Goal: Task Accomplishment & Management: Complete application form

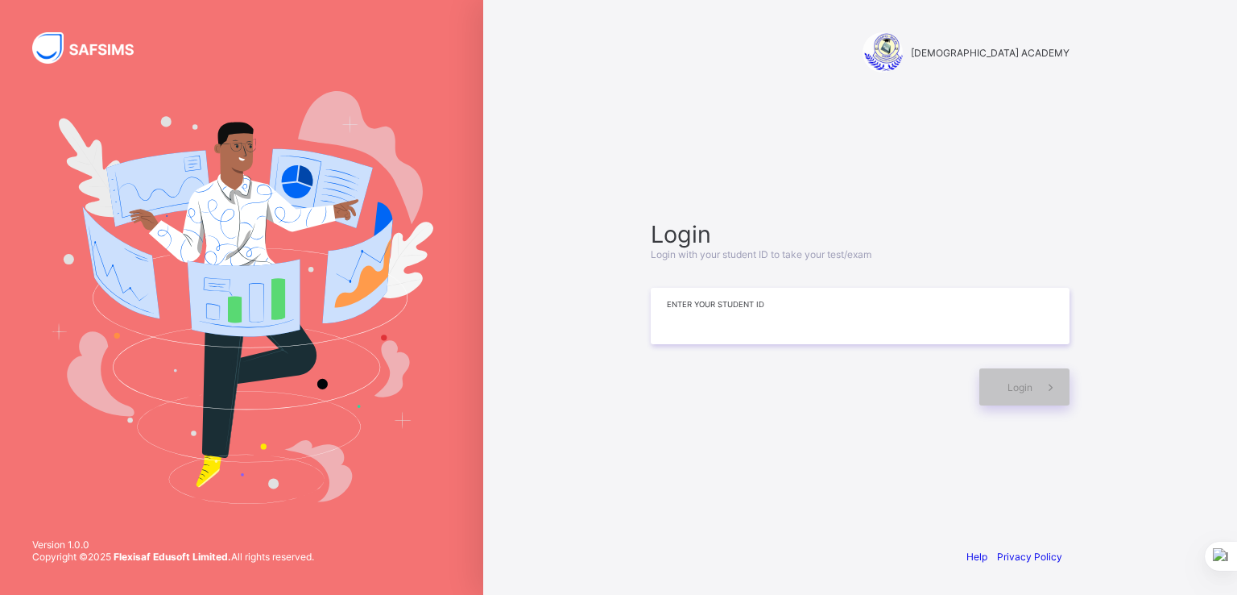
click at [679, 338] on input at bounding box center [860, 316] width 419 height 56
type input "*"
type input "**********"
click at [1028, 386] on span "Login" at bounding box center [1020, 387] width 25 height 12
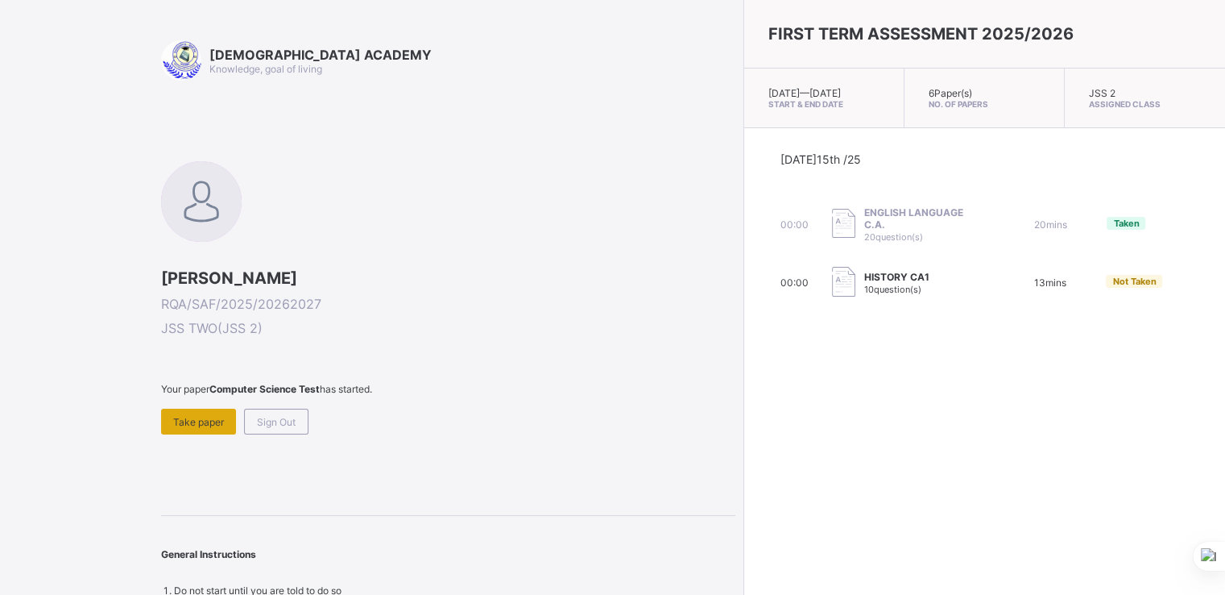
click at [208, 429] on div "Take paper" at bounding box center [198, 421] width 75 height 26
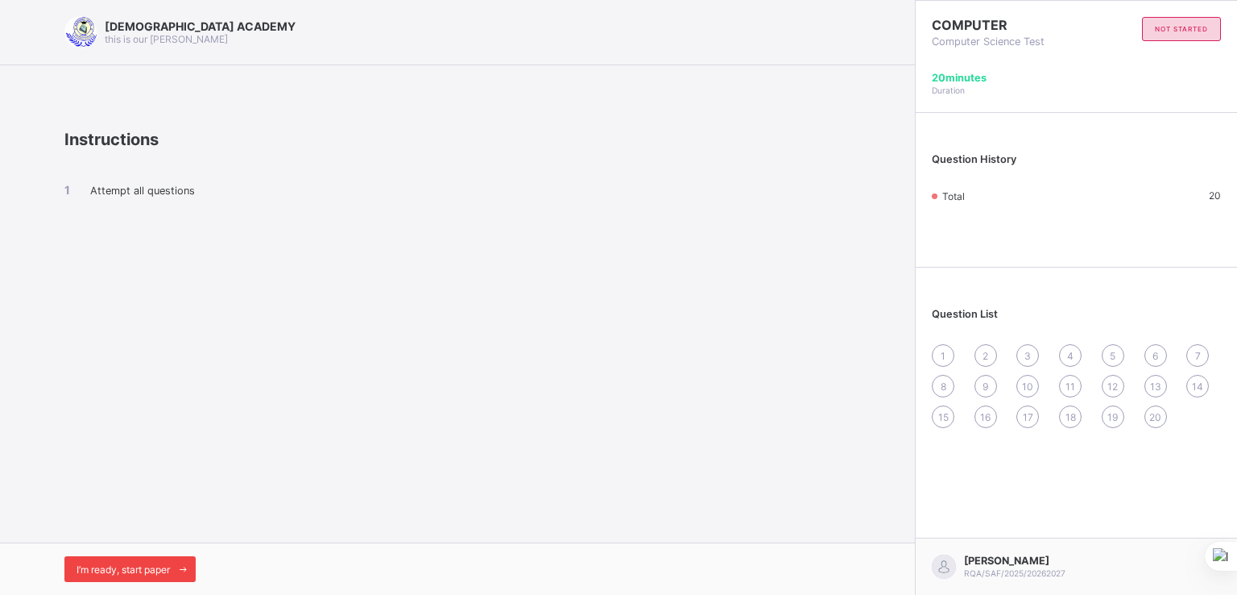
click at [104, 570] on span "I’m ready, start paper" at bounding box center [123, 569] width 93 height 12
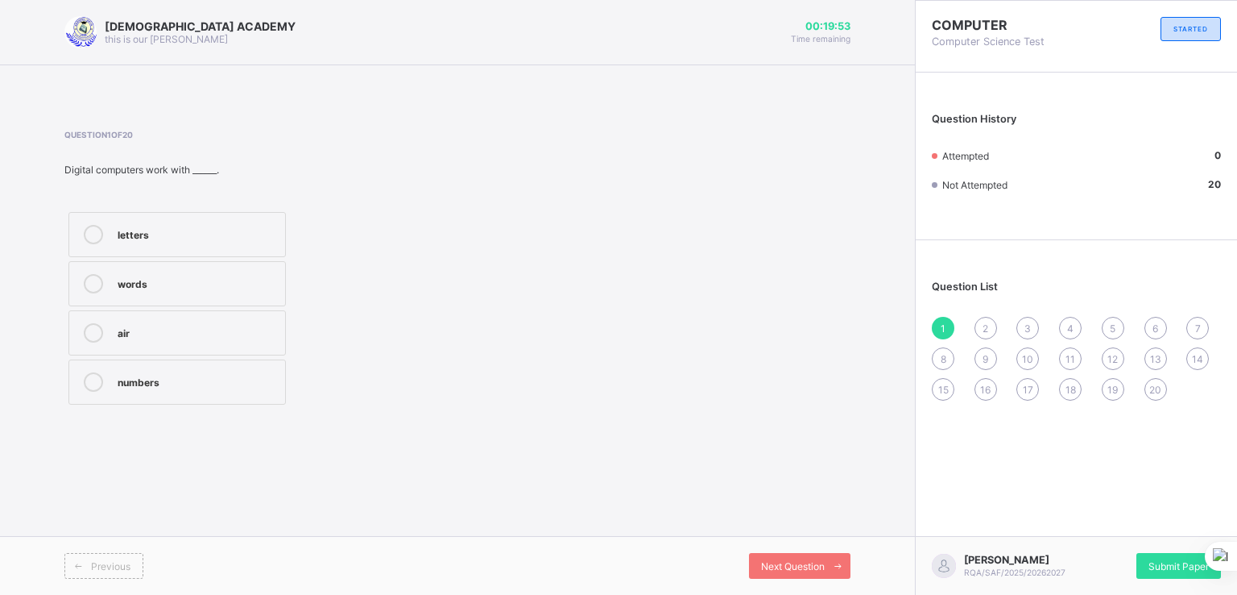
click at [177, 383] on div "numbers" at bounding box center [198, 380] width 160 height 16
click at [988, 329] on span "2" at bounding box center [986, 328] width 6 height 12
click at [173, 226] on div "out put" at bounding box center [198, 233] width 160 height 16
click at [1025, 330] on span "3" at bounding box center [1028, 328] width 6 height 12
click at [172, 281] on div "in put" at bounding box center [198, 282] width 160 height 16
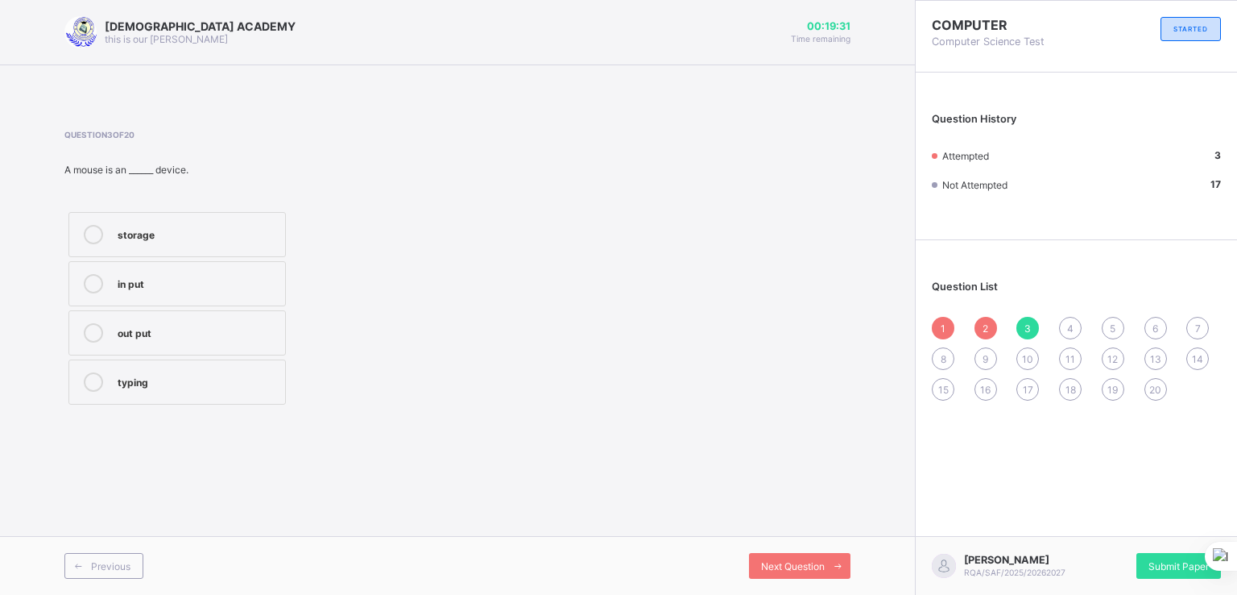
click at [1075, 323] on div "4" at bounding box center [1070, 328] width 23 height 23
click at [137, 219] on label "C. P. U" at bounding box center [177, 234] width 218 height 45
click at [1117, 328] on div "5" at bounding box center [1113, 328] width 23 height 23
click at [195, 291] on div "software" at bounding box center [198, 283] width 160 height 19
click at [1153, 325] on span "6" at bounding box center [1156, 328] width 6 height 12
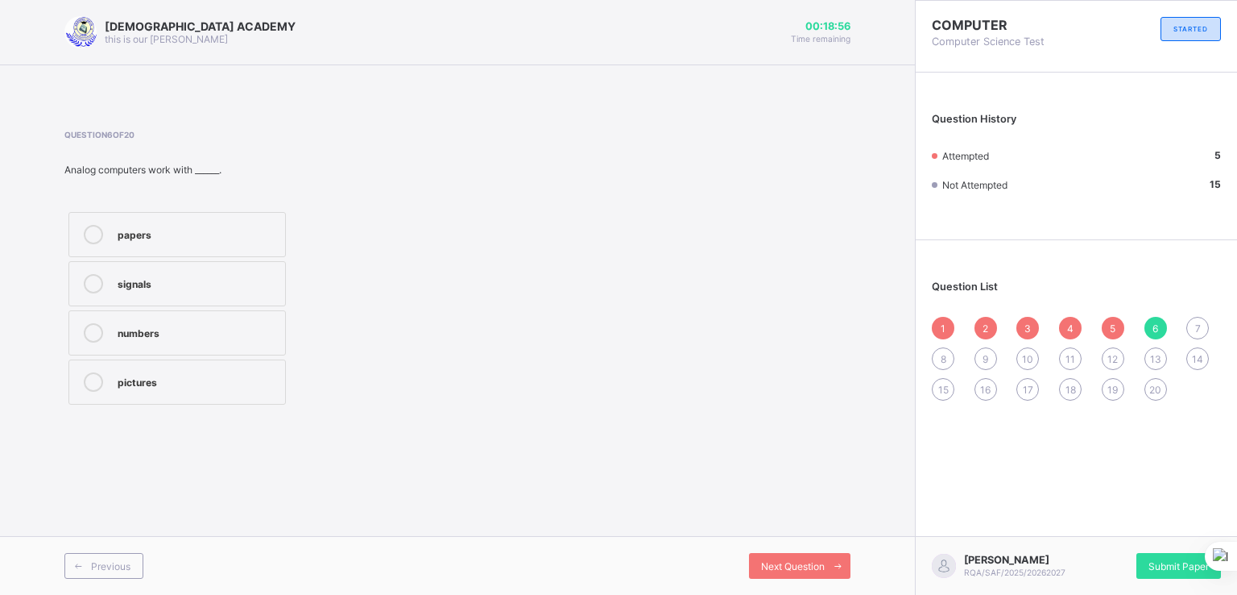
click at [172, 274] on div "signals" at bounding box center [198, 282] width 160 height 16
click at [1197, 323] on span "7" at bounding box center [1198, 328] width 6 height 12
click at [191, 383] on div "storing files" at bounding box center [198, 380] width 160 height 16
click at [835, 561] on icon at bounding box center [838, 566] width 12 height 10
click at [164, 233] on div "hard ware" at bounding box center [198, 233] width 160 height 16
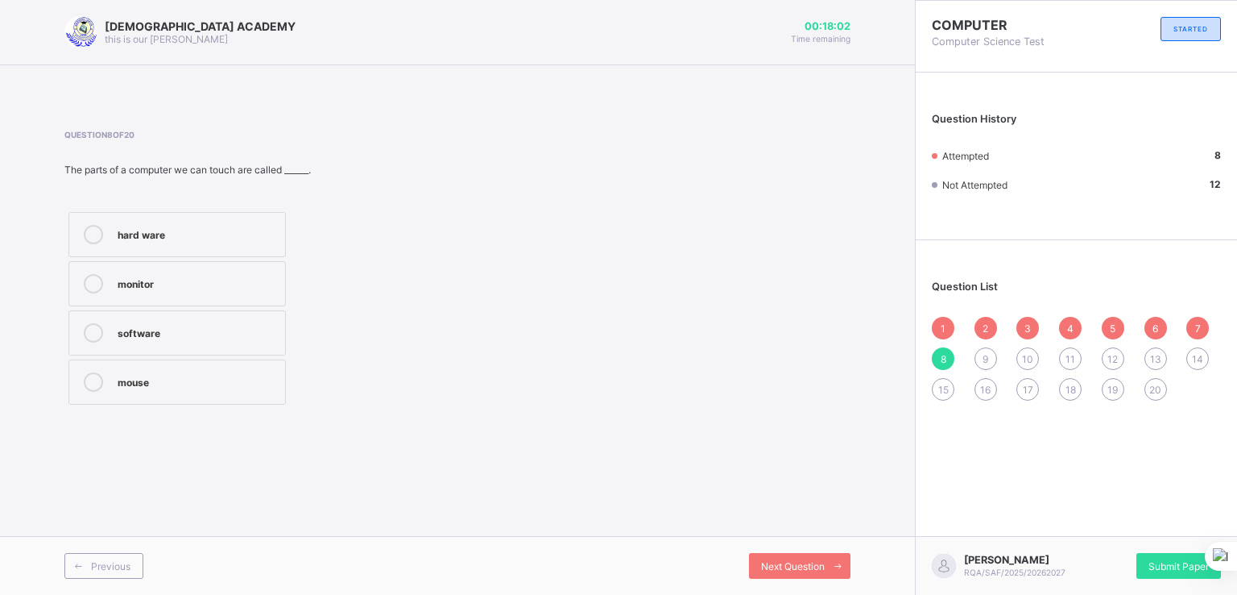
click at [989, 362] on div "9" at bounding box center [986, 358] width 23 height 23
click at [161, 381] on div "store and process information" at bounding box center [198, 380] width 160 height 16
click at [1033, 353] on div "10" at bounding box center [1028, 358] width 23 height 23
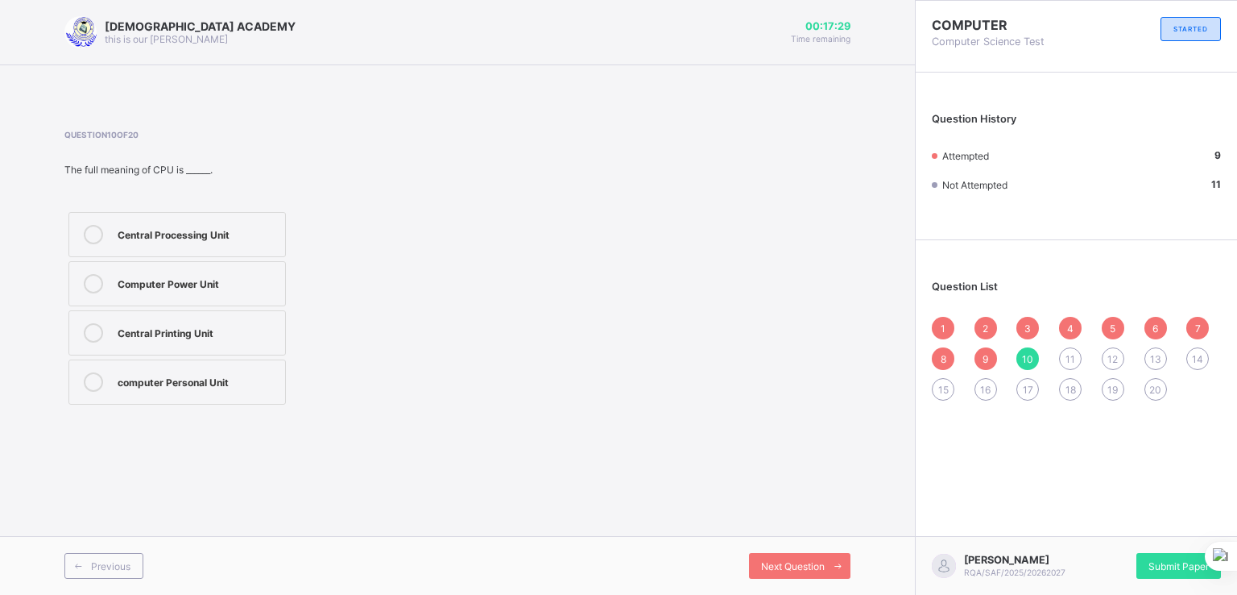
click at [163, 236] on div "Central Processing Unit" at bounding box center [198, 233] width 160 height 16
click at [1067, 358] on span "11" at bounding box center [1071, 359] width 10 height 12
click at [153, 337] on div "Mainrame computer" at bounding box center [198, 331] width 160 height 16
click at [1132, 365] on div "1 2 3 4 5 6 7 8 9 10 11 12 13 14 15 16 17 18 19 20" at bounding box center [1076, 359] width 289 height 84
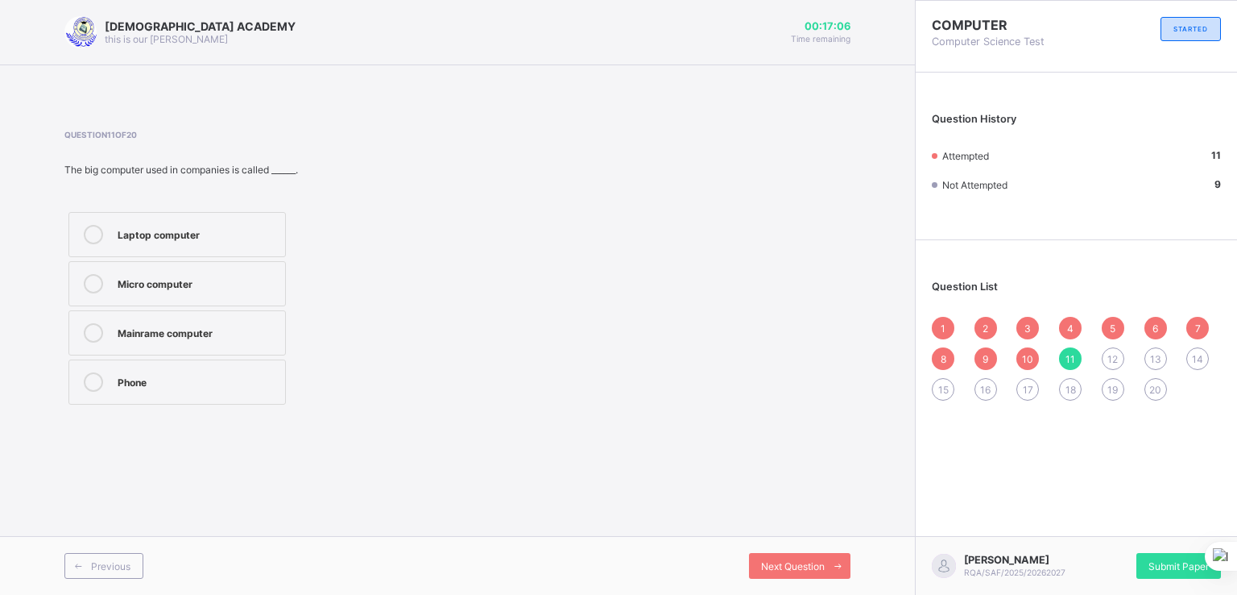
click at [1120, 362] on div "12" at bounding box center [1113, 358] width 23 height 23
click at [150, 276] on div "show result" at bounding box center [198, 282] width 160 height 16
click at [1160, 358] on span "13" at bounding box center [1155, 359] width 11 height 12
click at [160, 236] on div "typing" at bounding box center [198, 233] width 160 height 16
click at [1197, 357] on span "14" at bounding box center [1197, 359] width 11 height 12
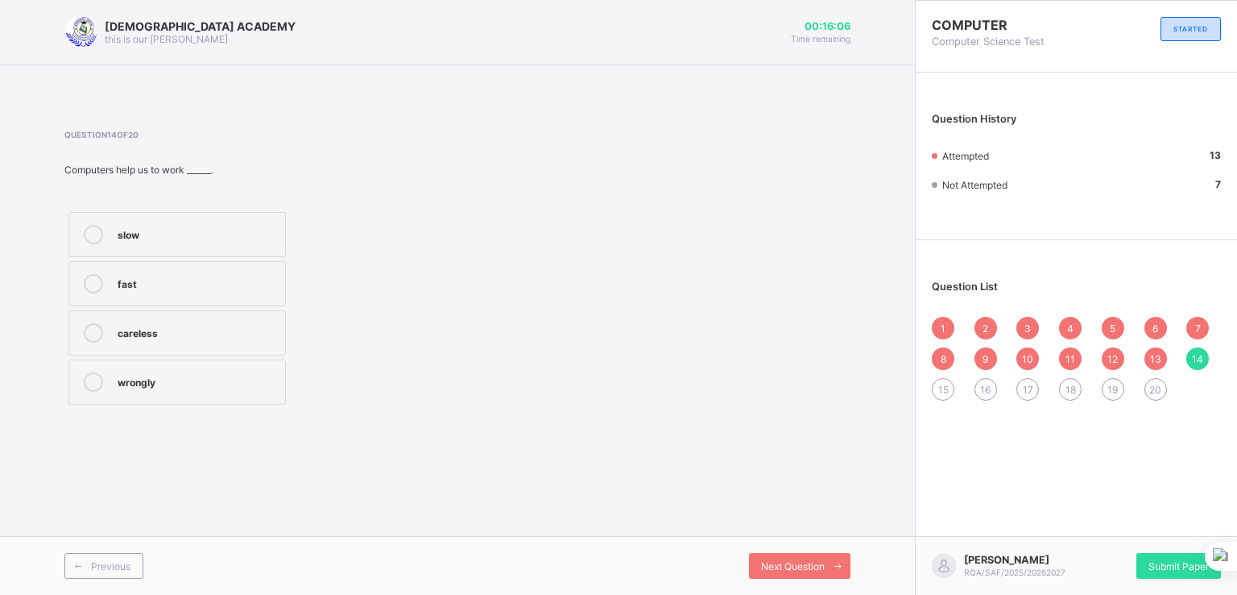
click at [170, 283] on div "fast" at bounding box center [198, 282] width 160 height 16
click at [940, 387] on span "15" at bounding box center [943, 389] width 10 height 12
click at [182, 245] on label "Laptop" at bounding box center [177, 234] width 218 height 45
click at [986, 394] on span "16" at bounding box center [985, 389] width 10 height 12
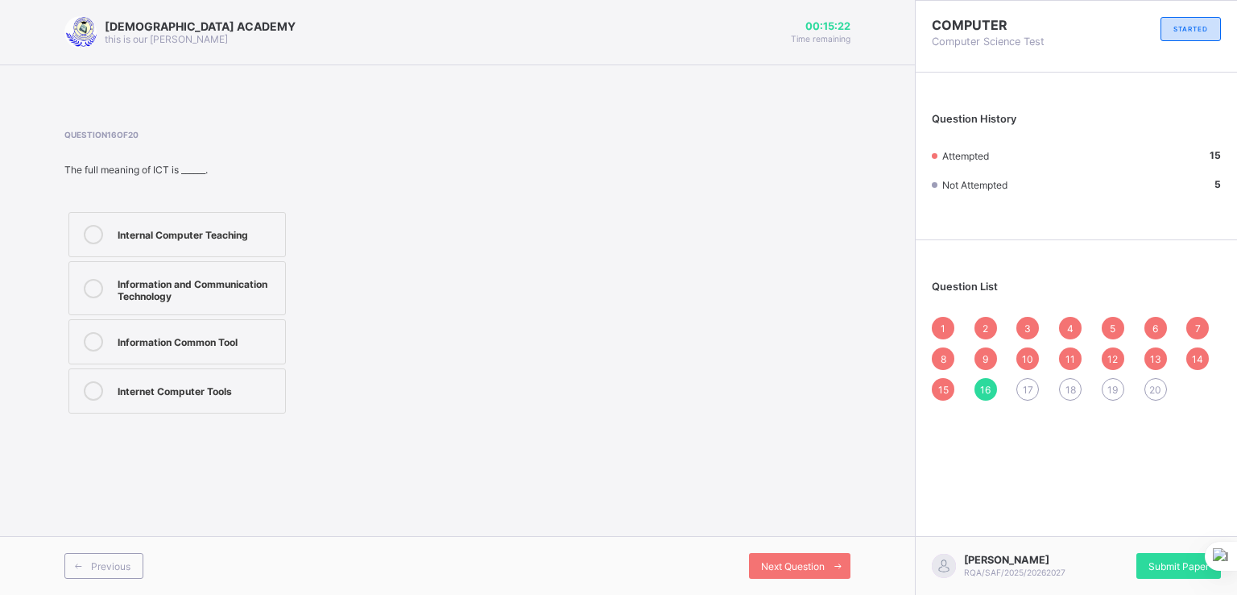
click at [232, 292] on div "Information and Communication Technology" at bounding box center [198, 288] width 160 height 28
click at [1031, 392] on span "17" at bounding box center [1028, 389] width 10 height 12
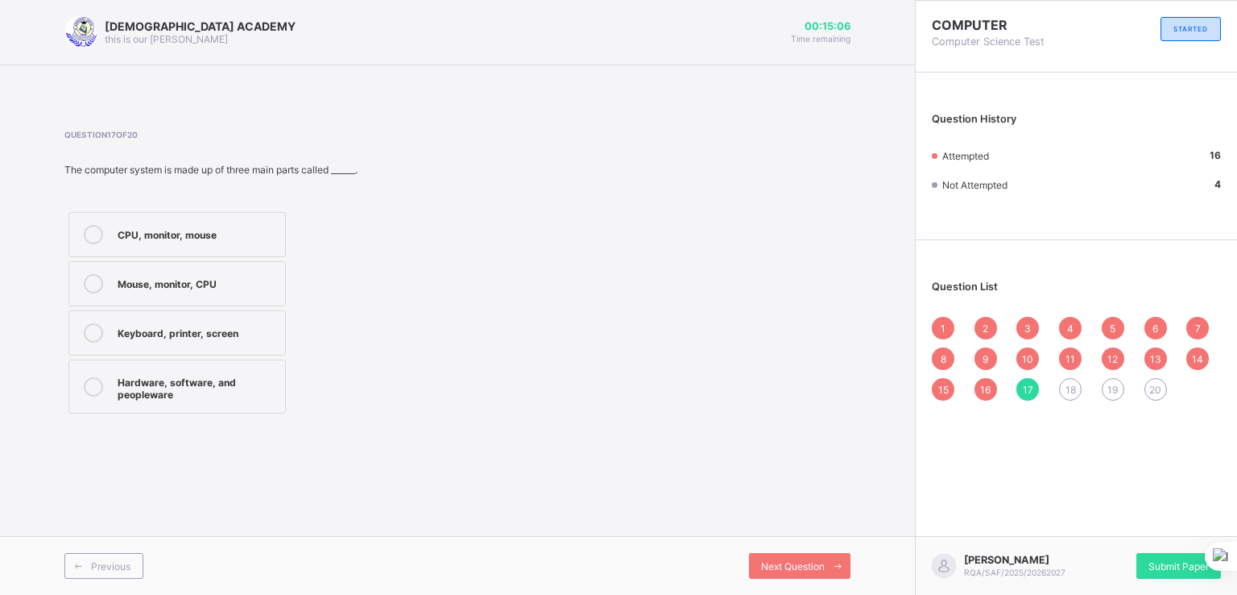
click at [222, 394] on div "Hardware, software, and peopleware" at bounding box center [198, 386] width 160 height 28
click at [1071, 396] on span "18" at bounding box center [1071, 389] width 10 height 12
click at [138, 276] on div "electronic age" at bounding box center [198, 282] width 160 height 16
click at [1119, 388] on div "19" at bounding box center [1113, 389] width 23 height 23
click at [177, 236] on div "big work and research" at bounding box center [198, 233] width 160 height 16
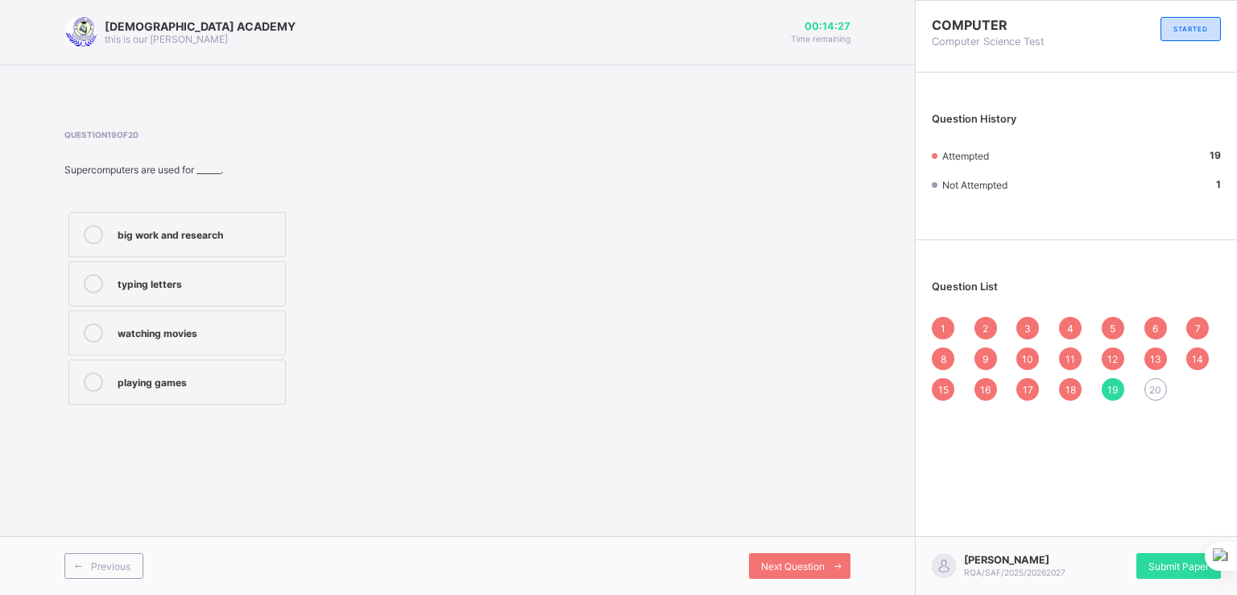
click at [1161, 388] on span "20" at bounding box center [1156, 389] width 12 height 12
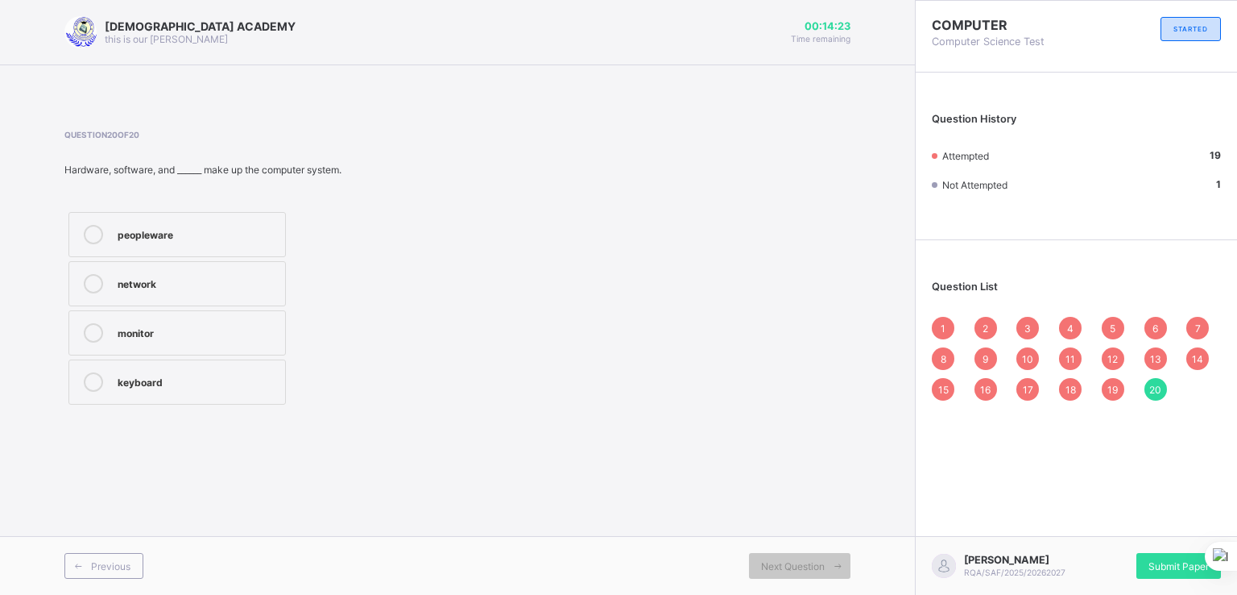
click at [155, 227] on div "peopleware" at bounding box center [198, 233] width 160 height 16
click at [1143, 560] on div "Submit Paper" at bounding box center [1179, 566] width 85 height 26
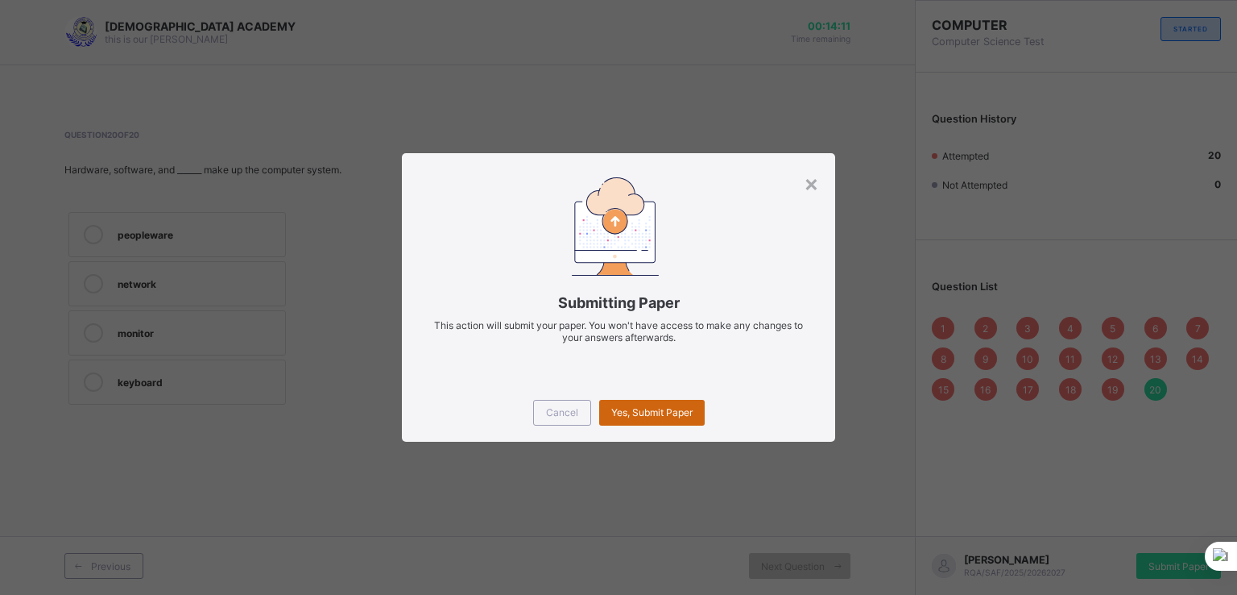
click at [672, 413] on span "Yes, Submit Paper" at bounding box center [651, 412] width 81 height 12
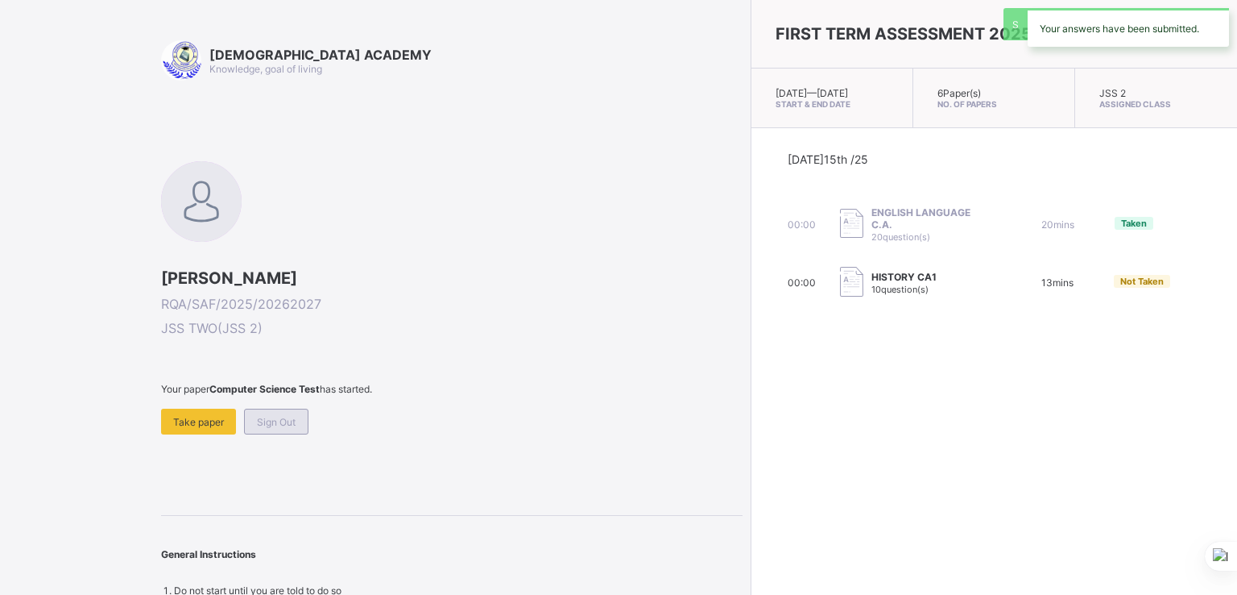
click at [280, 411] on div "Sign Out" at bounding box center [276, 421] width 64 height 26
click at [284, 420] on span "Sign Out" at bounding box center [276, 422] width 39 height 12
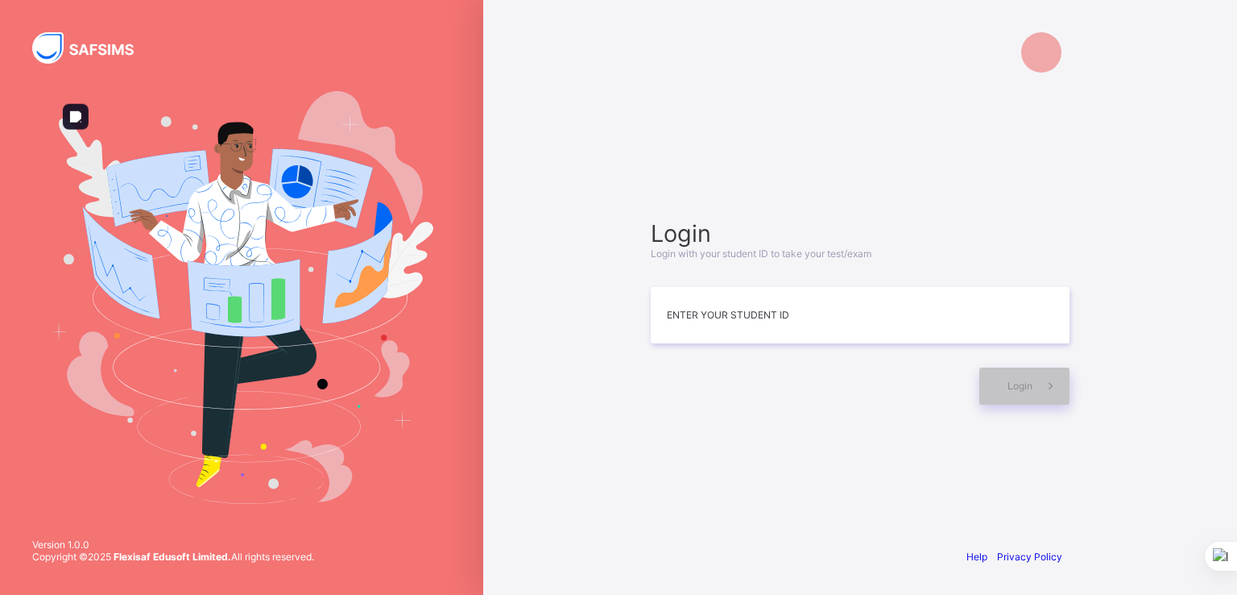
click at [284, 420] on img at bounding box center [241, 297] width 383 height 412
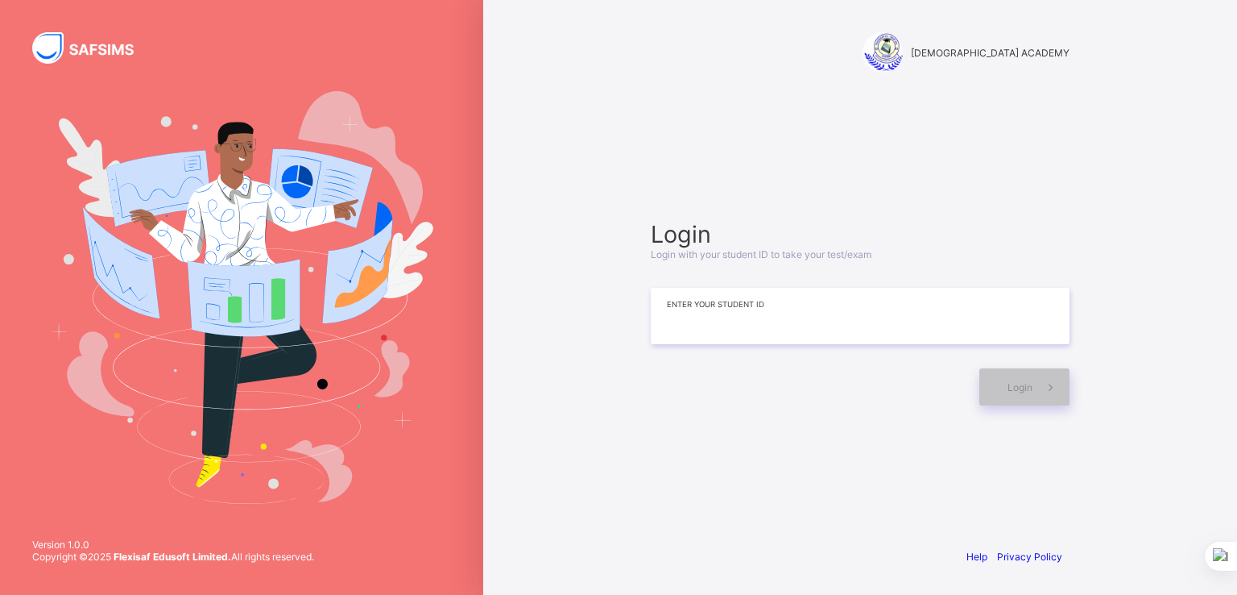
click at [700, 333] on input at bounding box center [860, 316] width 419 height 56
type input "**********"
click at [1043, 381] on icon at bounding box center [1050, 386] width 17 height 15
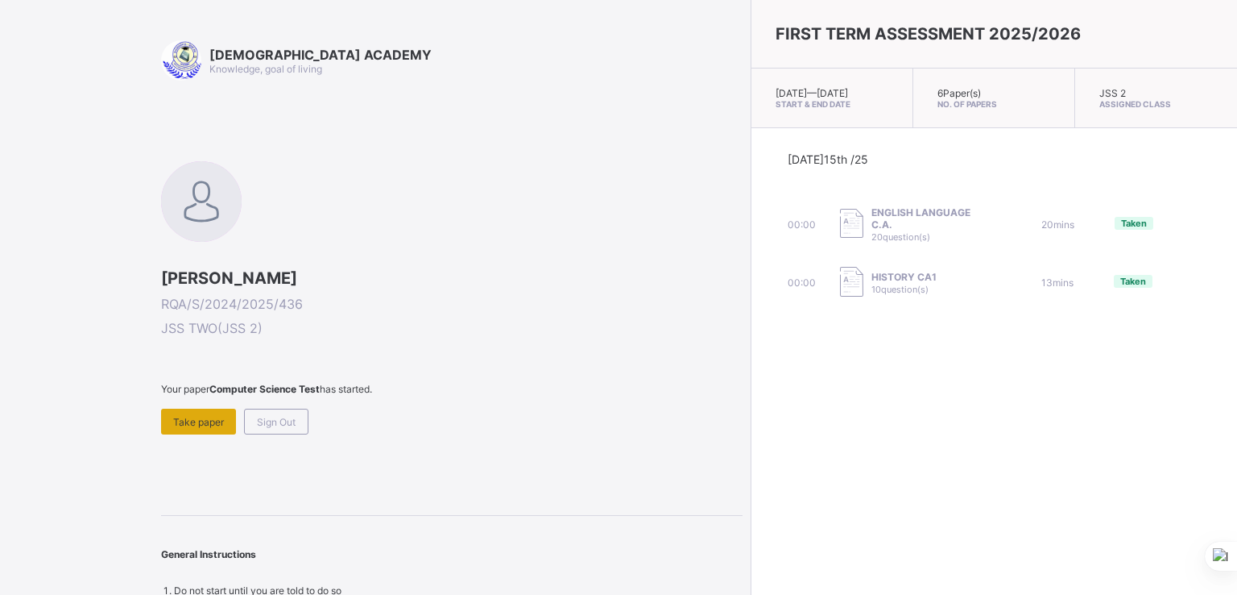
click at [199, 421] on span "Take paper" at bounding box center [198, 422] width 51 height 12
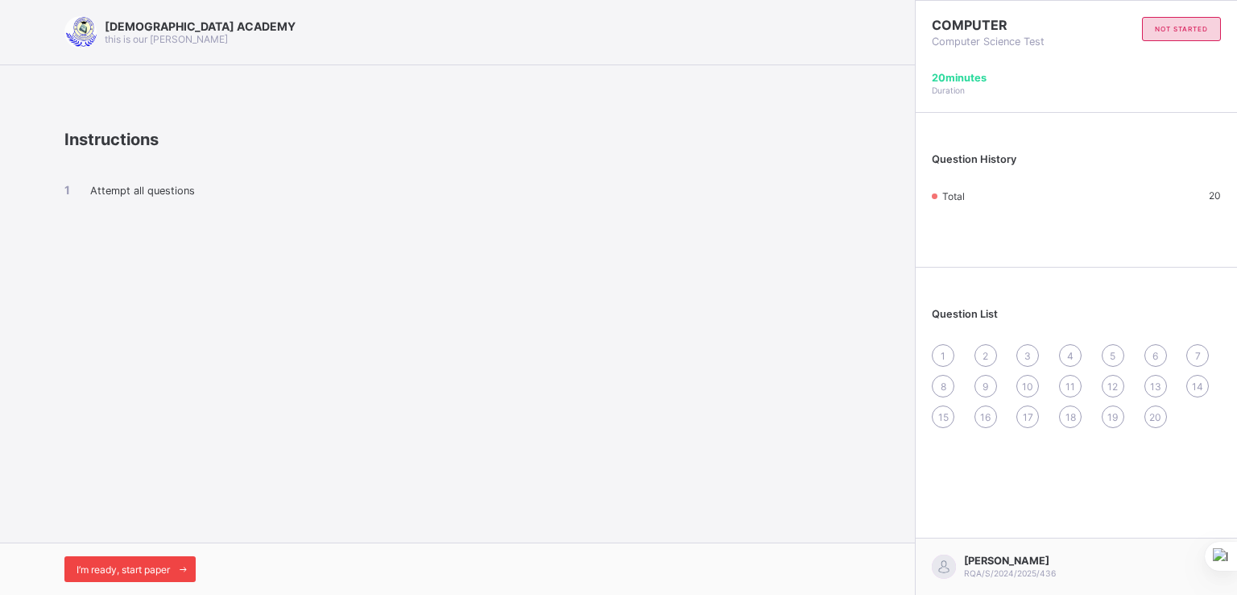
click at [170, 566] on span "I’m ready, start paper" at bounding box center [123, 569] width 93 height 12
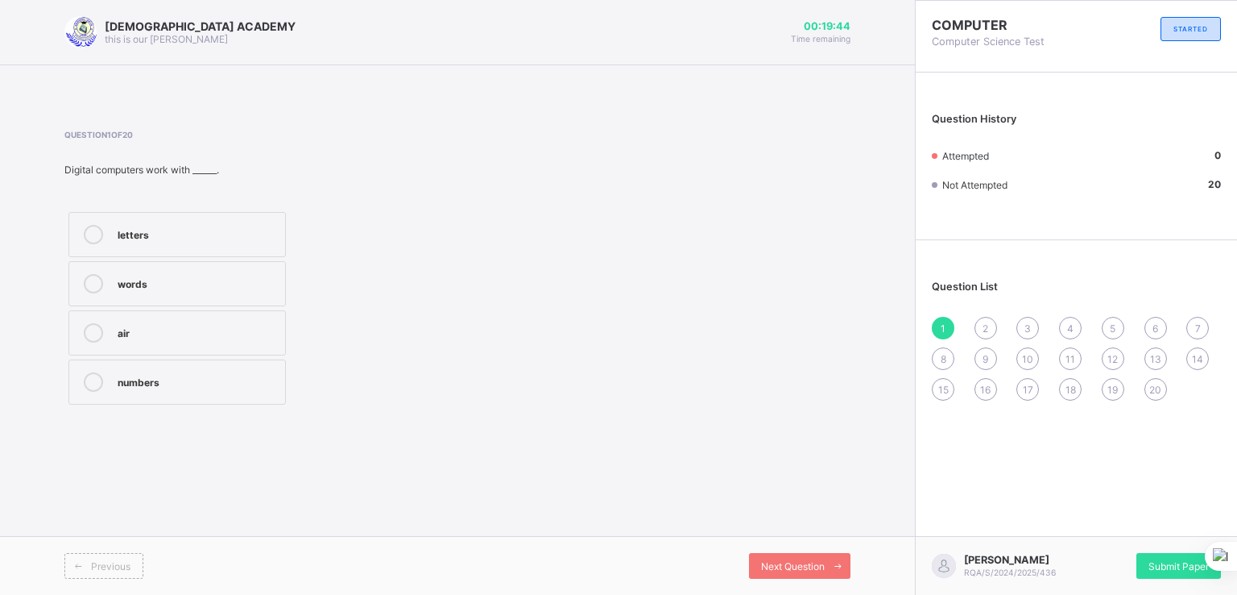
click at [161, 245] on label "letters" at bounding box center [177, 234] width 218 height 45
click at [777, 557] on div "Next Question" at bounding box center [800, 566] width 102 height 26
click at [218, 242] on div "out put" at bounding box center [198, 234] width 160 height 19
click at [814, 557] on div "Next Question" at bounding box center [800, 566] width 102 height 26
click at [211, 290] on div "in put" at bounding box center [198, 283] width 160 height 19
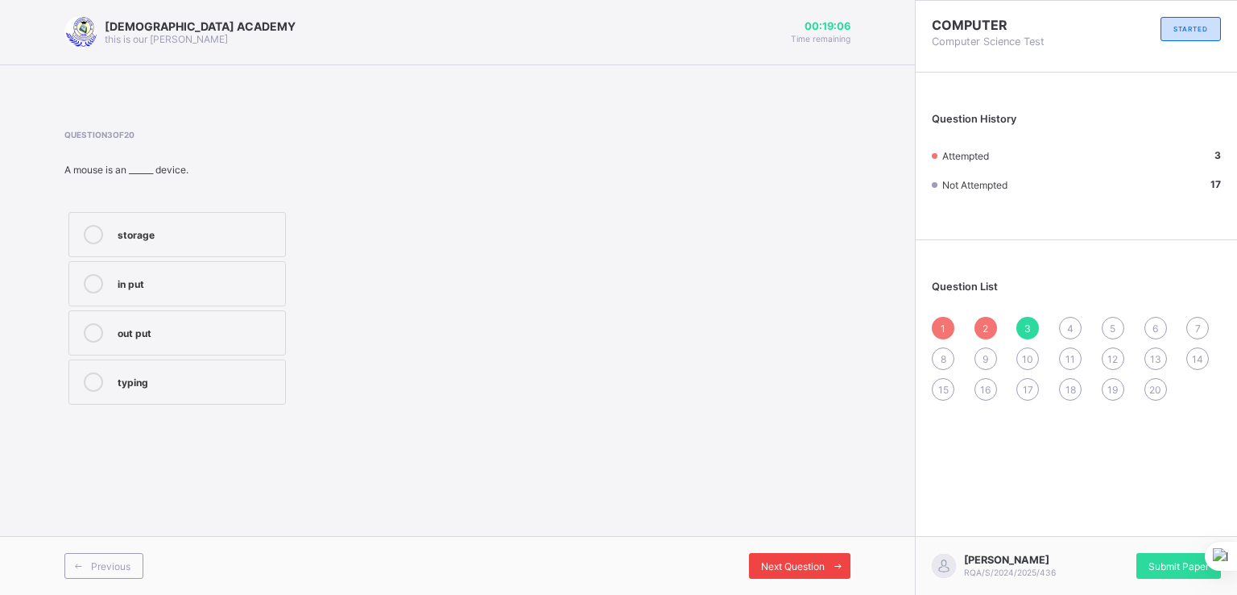
click at [754, 553] on div "Next Question" at bounding box center [800, 566] width 102 height 26
click at [260, 232] on div "C. P. U" at bounding box center [198, 233] width 160 height 16
click at [773, 578] on div "Next Question" at bounding box center [800, 566] width 102 height 26
click at [164, 397] on label "hardware" at bounding box center [177, 381] width 218 height 45
click at [761, 569] on span "Next Question" at bounding box center [793, 566] width 64 height 12
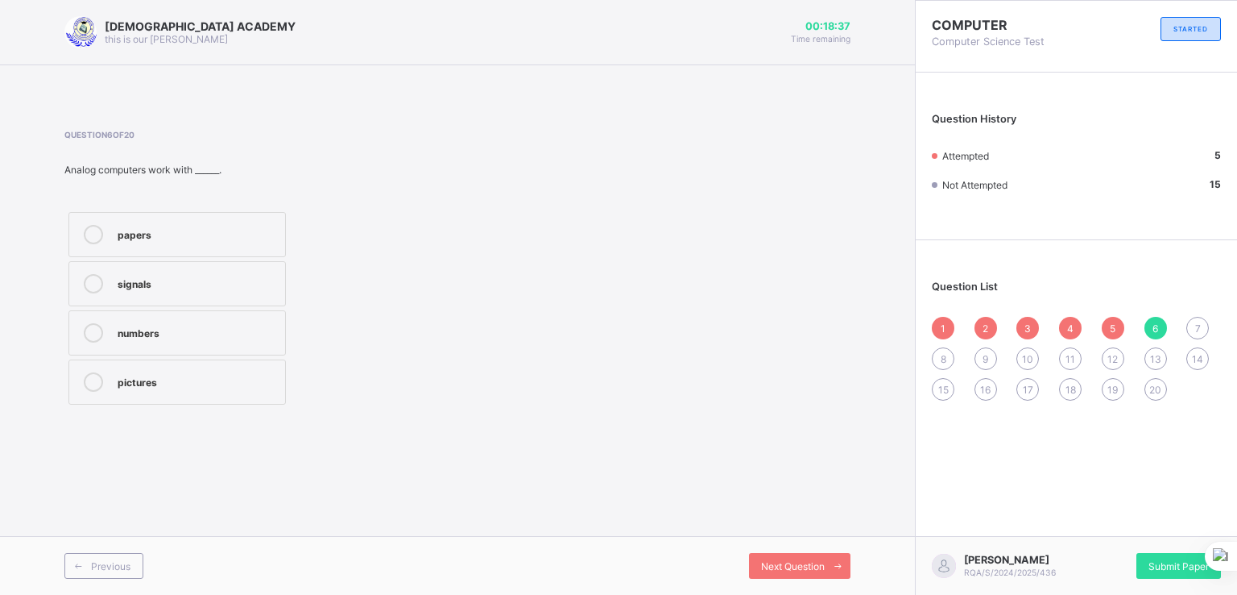
click at [1116, 330] on div "5" at bounding box center [1113, 328] width 23 height 23
click at [808, 565] on span "Next Question" at bounding box center [793, 566] width 64 height 12
click at [173, 238] on div "papers" at bounding box center [198, 233] width 160 height 16
click at [767, 571] on div "Next Question" at bounding box center [800, 566] width 102 height 26
click at [232, 394] on label "storing files" at bounding box center [177, 381] width 218 height 45
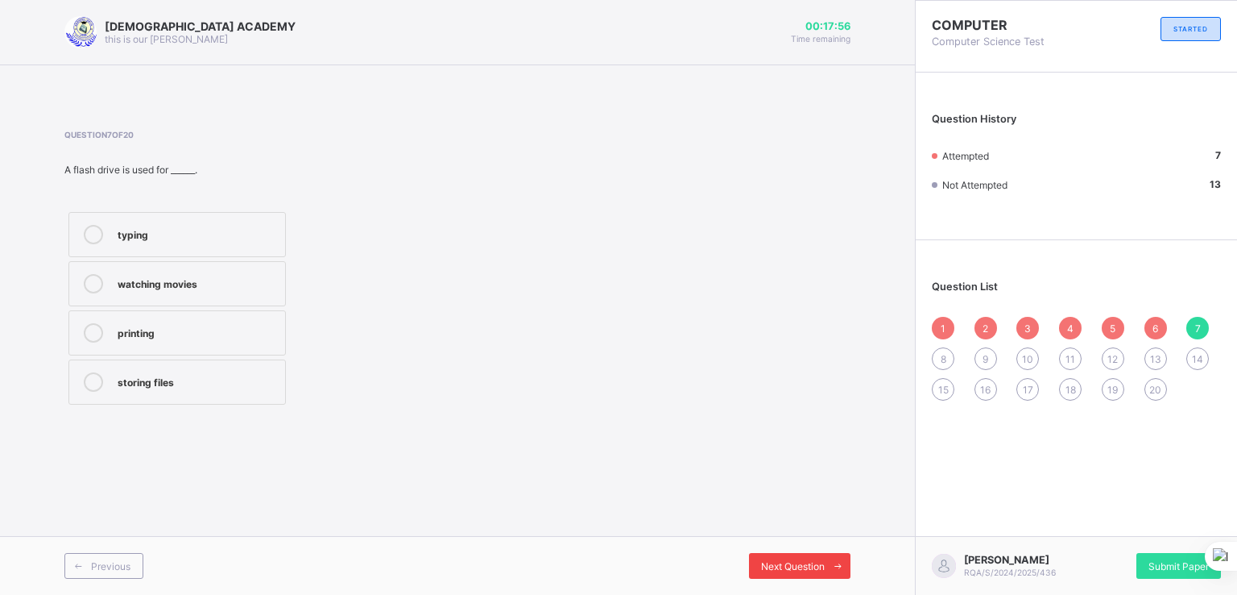
click at [766, 553] on div "Next Question" at bounding box center [800, 566] width 102 height 26
click at [207, 242] on div "hard ware" at bounding box center [198, 234] width 160 height 19
click at [253, 317] on label "software" at bounding box center [177, 332] width 218 height 45
click at [785, 561] on span "Next Question" at bounding box center [793, 566] width 64 height 12
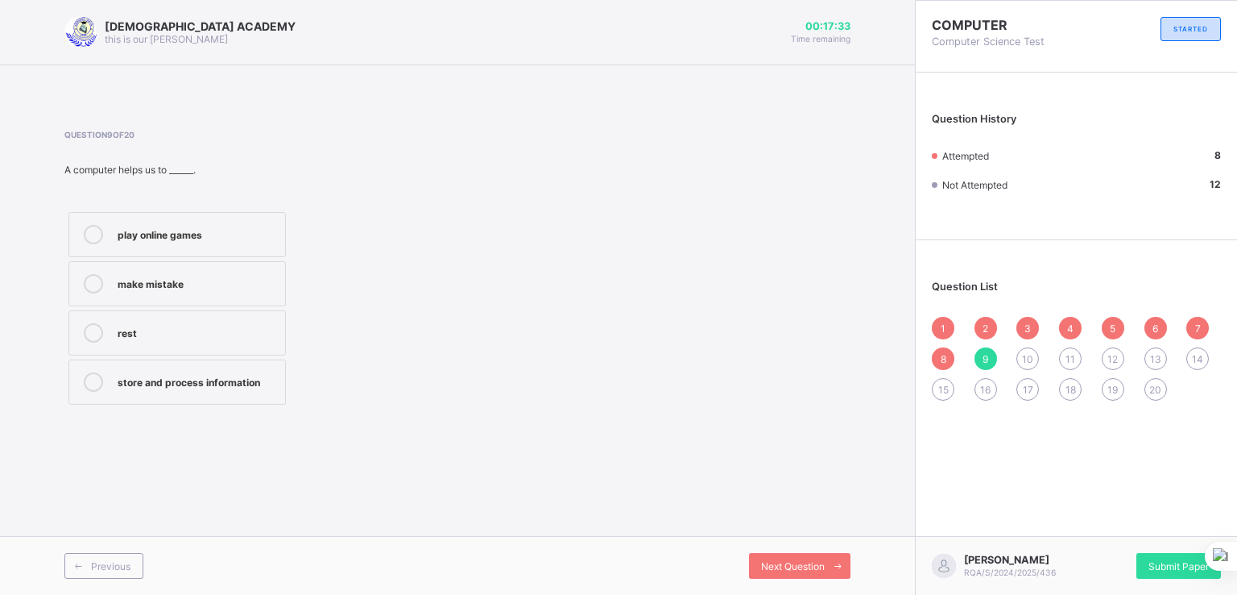
click at [233, 379] on div "store and process information" at bounding box center [198, 380] width 160 height 16
click at [786, 565] on span "Next Question" at bounding box center [793, 566] width 64 height 12
click at [114, 238] on label "Central Processing Unit" at bounding box center [177, 234] width 218 height 45
click at [793, 570] on span "Next Question" at bounding box center [793, 566] width 64 height 12
click at [151, 323] on div "Mainrame computer" at bounding box center [198, 331] width 160 height 16
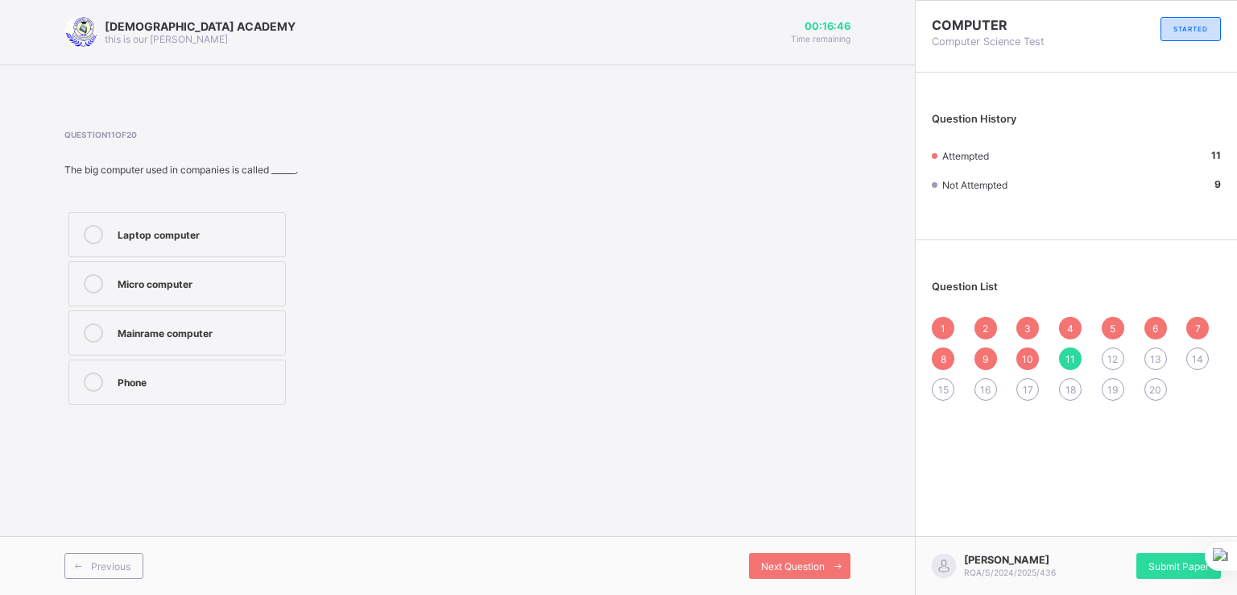
click at [802, 580] on div "Previous Next Question" at bounding box center [457, 565] width 915 height 59
click at [797, 570] on span "Next Question" at bounding box center [793, 566] width 64 height 12
click at [193, 327] on div "print document" at bounding box center [198, 331] width 160 height 16
click at [792, 560] on span "Next Question" at bounding box center [793, 566] width 64 height 12
click at [210, 229] on div "typing" at bounding box center [198, 233] width 160 height 16
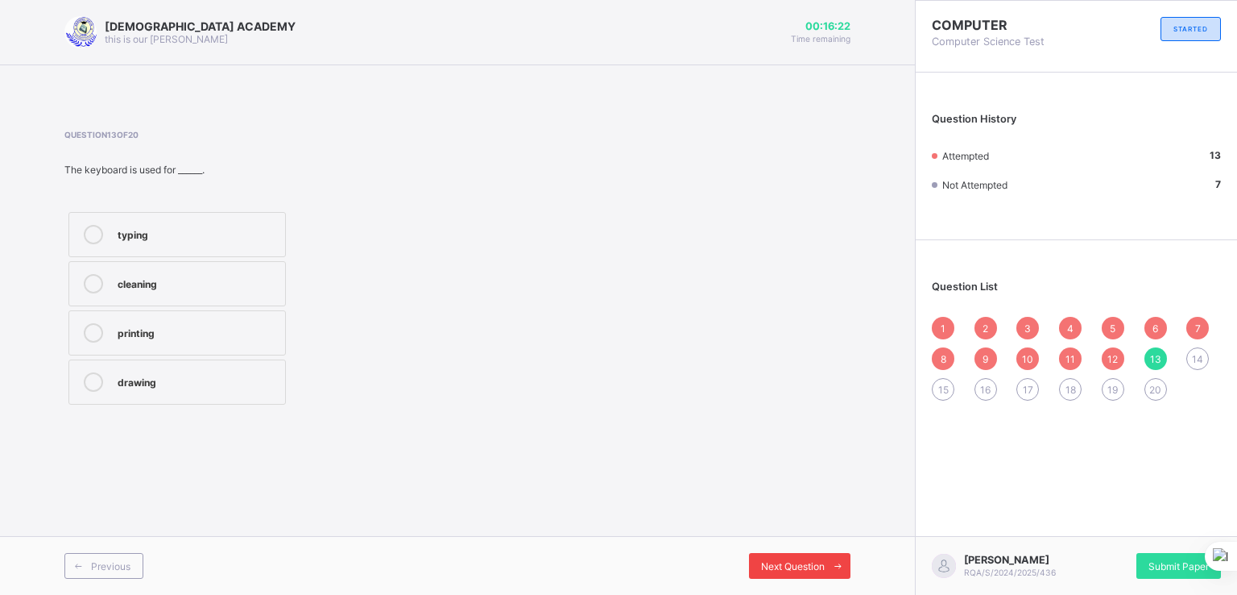
click at [761, 561] on span "Next Question" at bounding box center [793, 566] width 64 height 12
click at [139, 296] on label "fast" at bounding box center [177, 283] width 218 height 45
click at [776, 571] on div "Next Question" at bounding box center [800, 566] width 102 height 26
click at [222, 381] on div "Mainframe" at bounding box center [198, 380] width 160 height 16
click at [807, 556] on div "Next Question" at bounding box center [800, 566] width 102 height 26
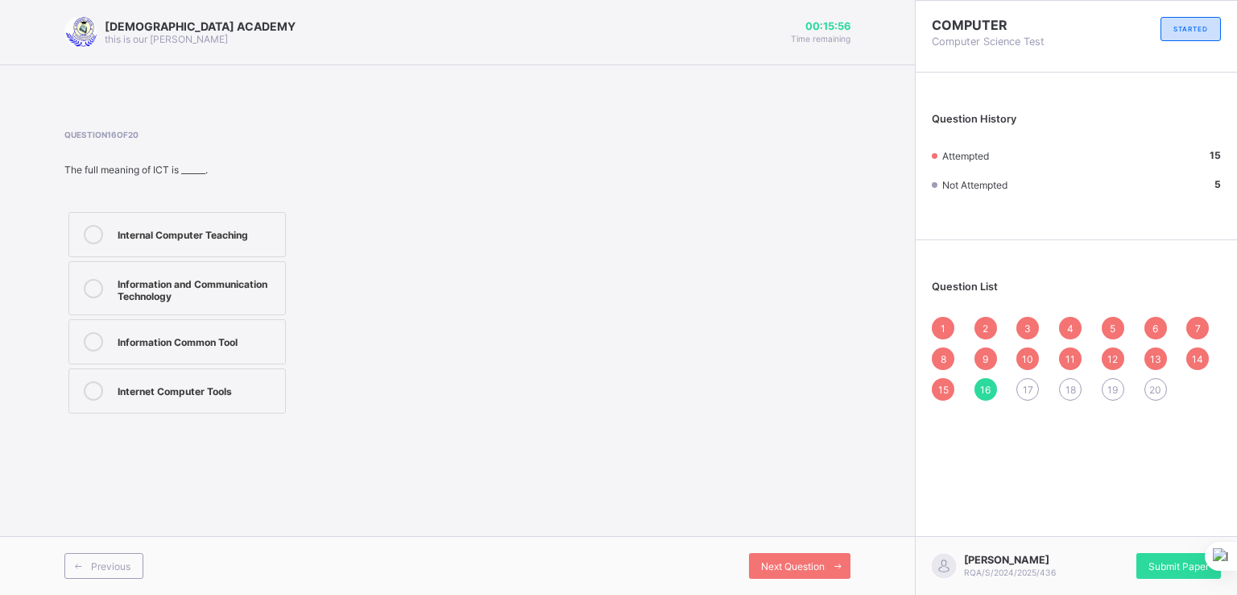
click at [939, 384] on span "15" at bounding box center [943, 389] width 10 height 12
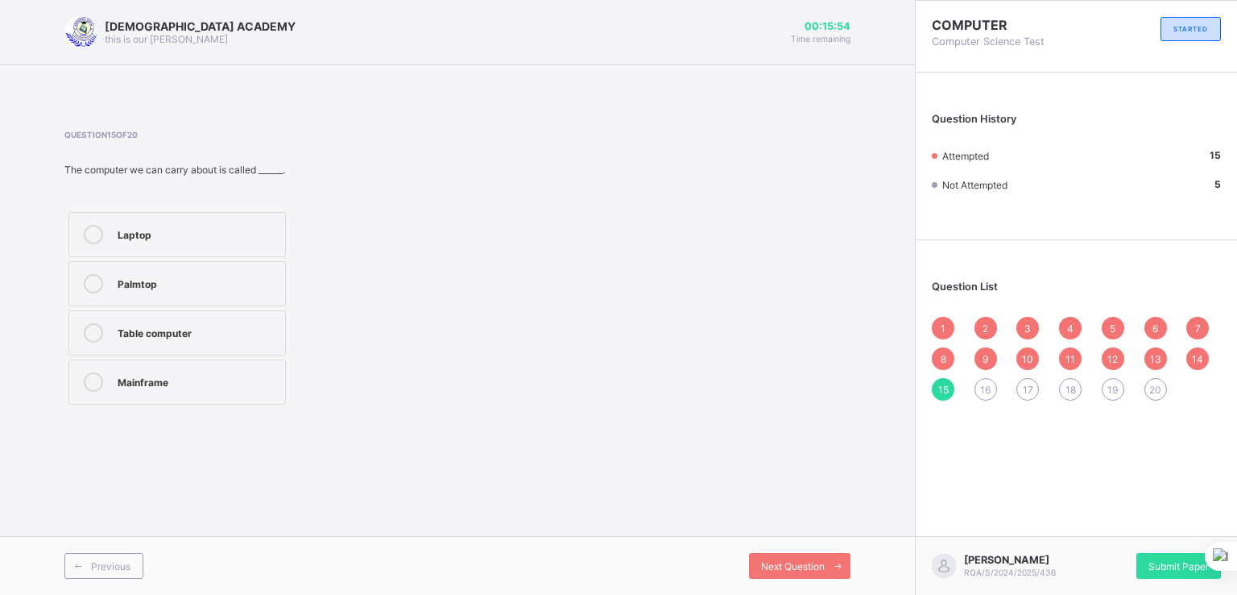
click at [992, 386] on div "16" at bounding box center [986, 389] width 23 height 23
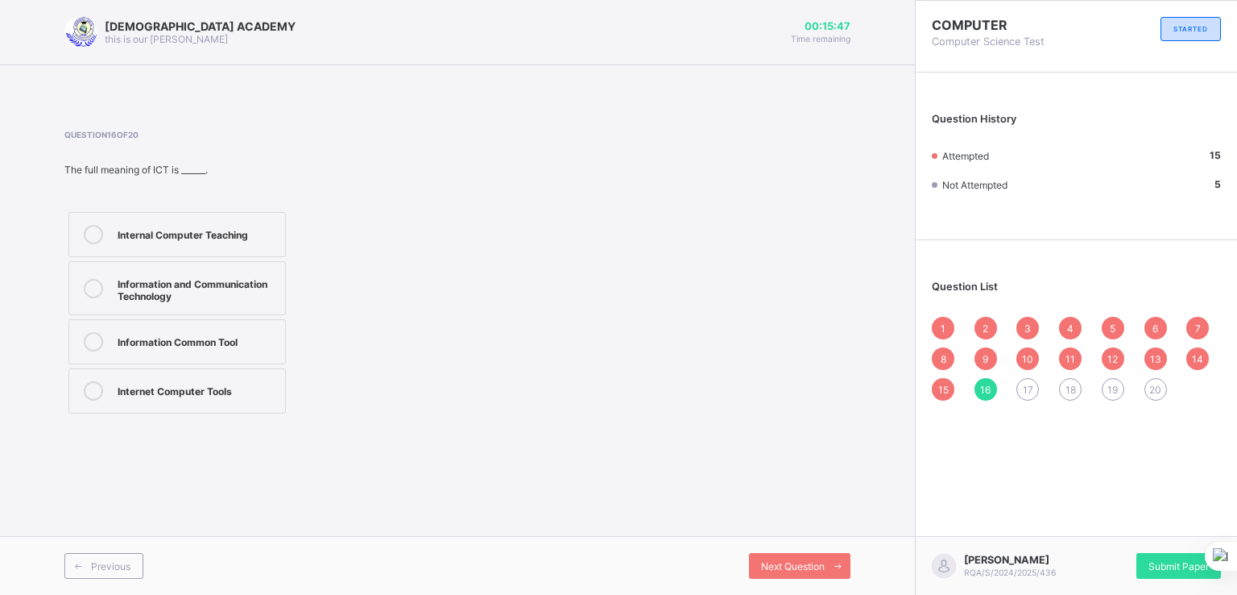
click at [213, 280] on div "Information and Communication Technology" at bounding box center [198, 288] width 160 height 28
click at [773, 563] on span "Next Question" at bounding box center [793, 566] width 64 height 12
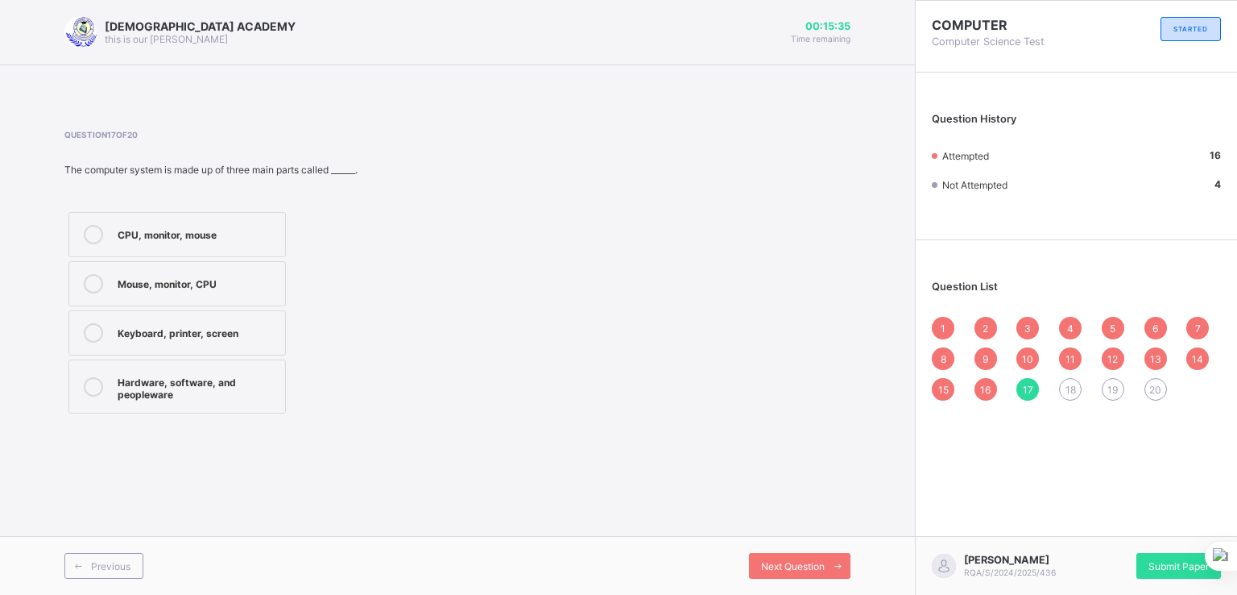
click at [259, 375] on div "Hardware, software, and peopleware" at bounding box center [198, 386] width 160 height 28
click at [804, 562] on span "Next Question" at bounding box center [793, 566] width 64 height 12
click at [198, 289] on div "electronic age" at bounding box center [198, 282] width 160 height 16
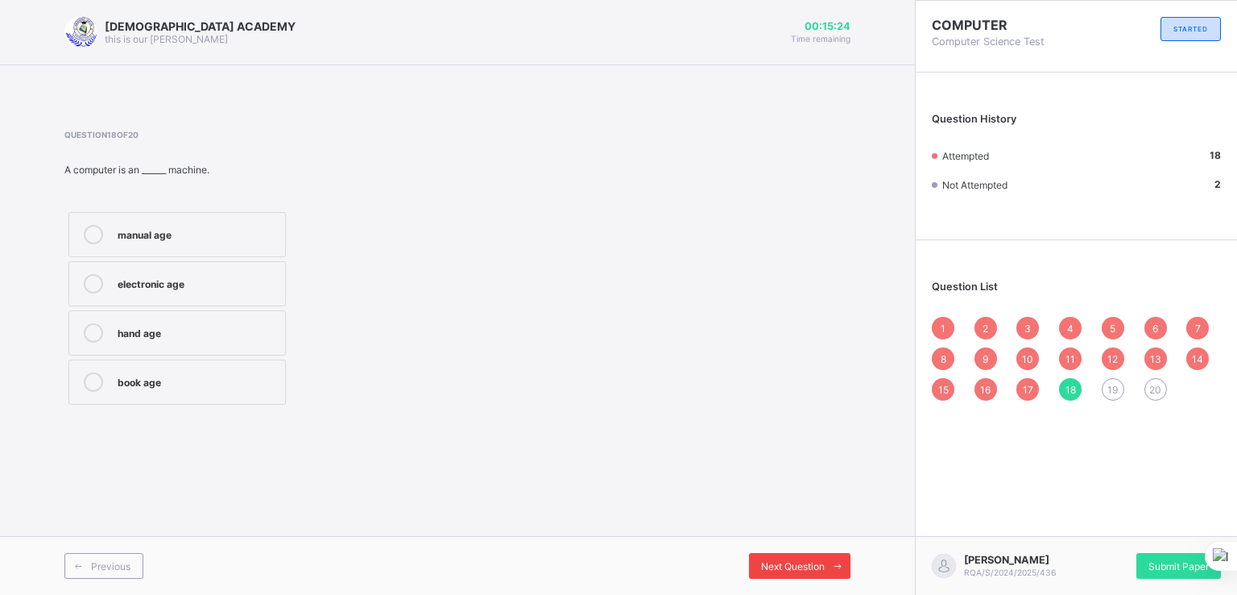
click at [793, 556] on div "Next Question" at bounding box center [800, 566] width 102 height 26
click at [175, 223] on label "big work and research" at bounding box center [177, 234] width 218 height 45
click at [767, 563] on span "Next Question" at bounding box center [793, 566] width 64 height 12
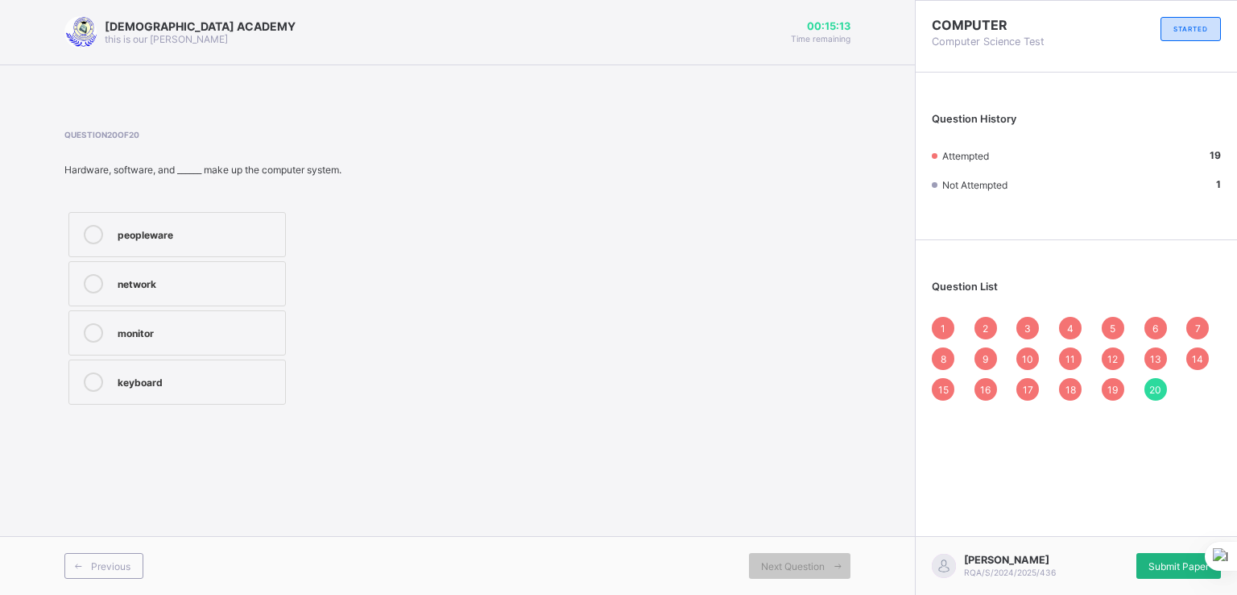
click at [1163, 553] on div "Submit Paper" at bounding box center [1179, 566] width 85 height 26
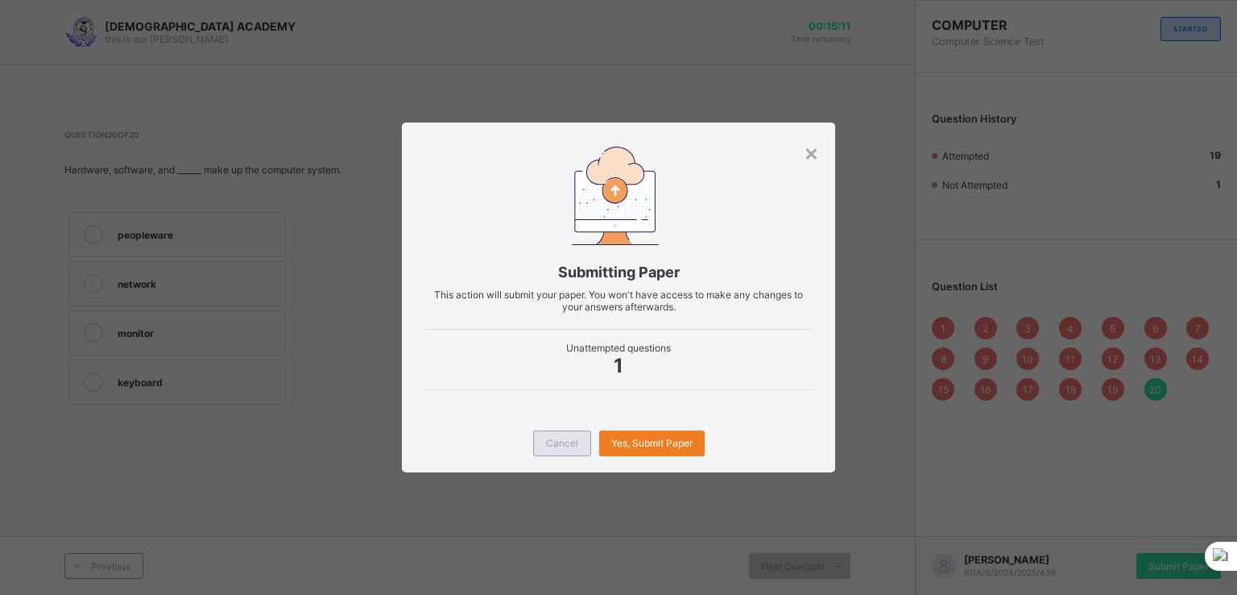
click at [556, 438] on span "Cancel" at bounding box center [562, 443] width 32 height 12
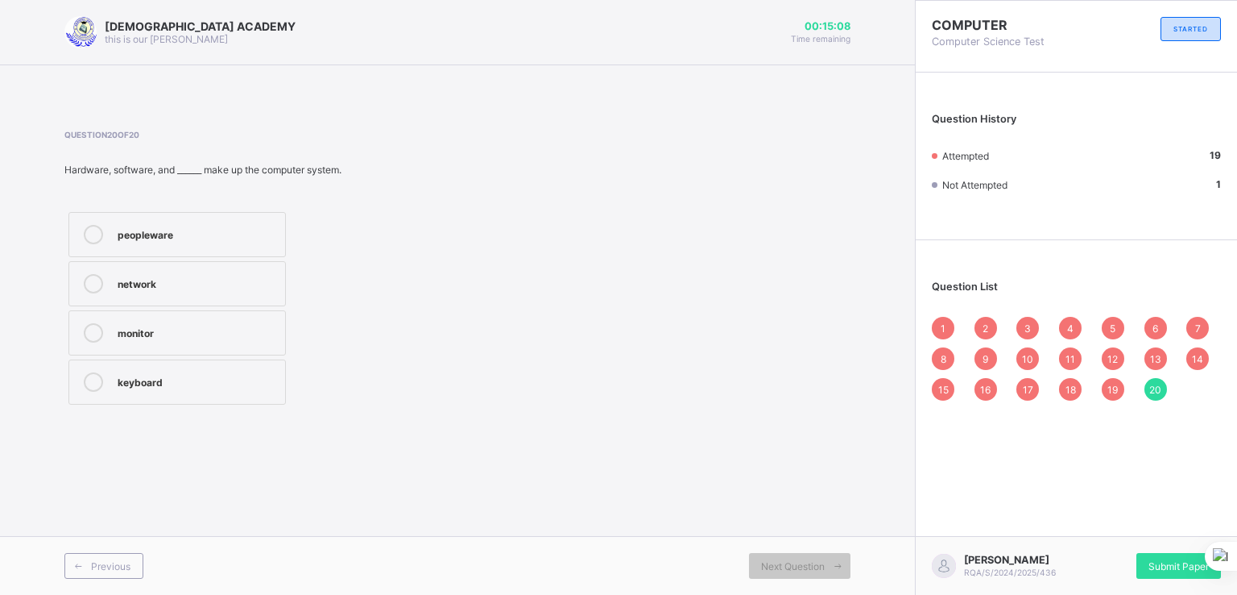
click at [196, 235] on div "peopleware" at bounding box center [198, 233] width 160 height 16
click at [1111, 379] on div "19" at bounding box center [1113, 389] width 23 height 23
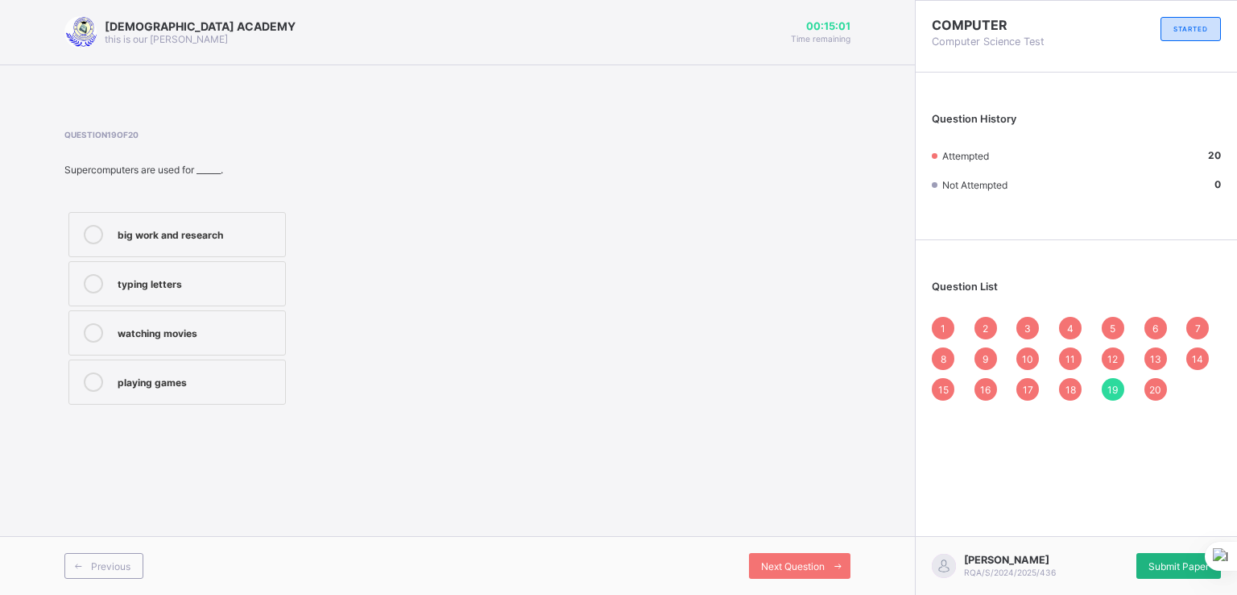
click at [1176, 561] on span "Submit Paper" at bounding box center [1179, 566] width 60 height 12
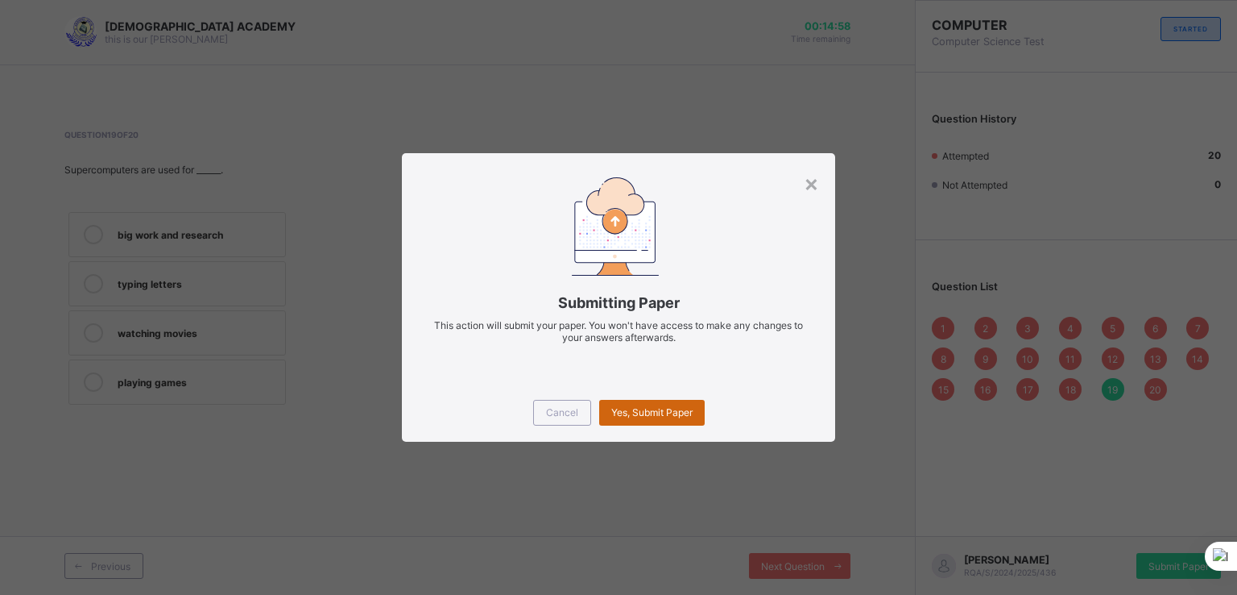
click at [676, 404] on div "Yes, Submit Paper" at bounding box center [652, 413] width 106 height 26
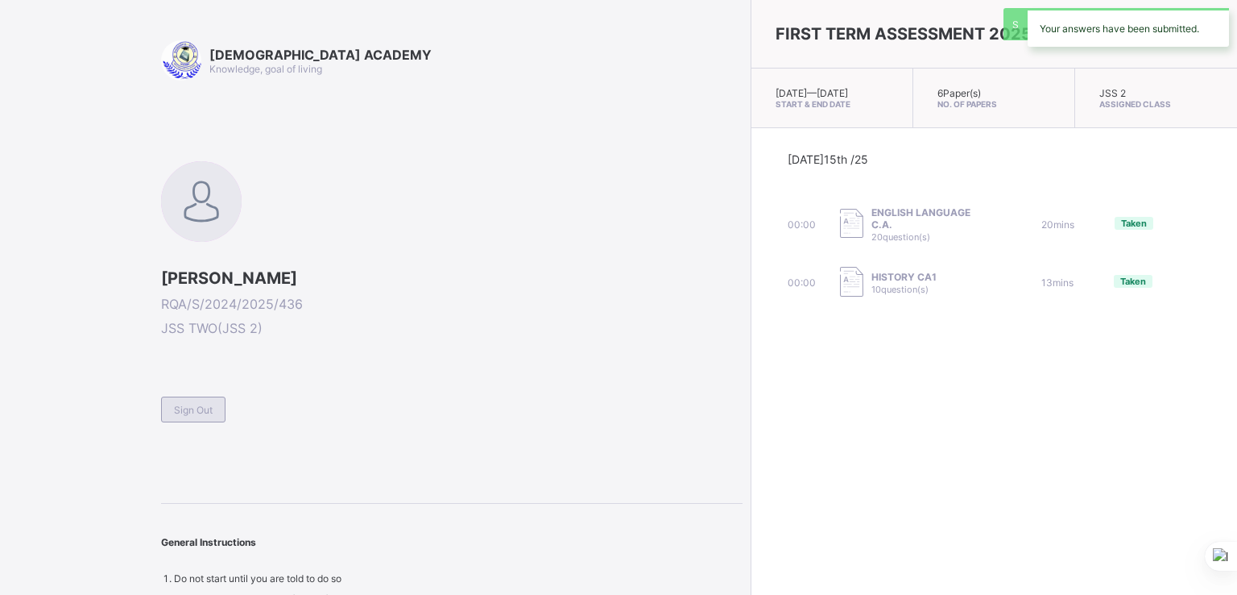
click at [284, 416] on div "Sign Out" at bounding box center [452, 402] width 582 height 39
click at [189, 397] on div "Sign Out" at bounding box center [193, 409] width 64 height 26
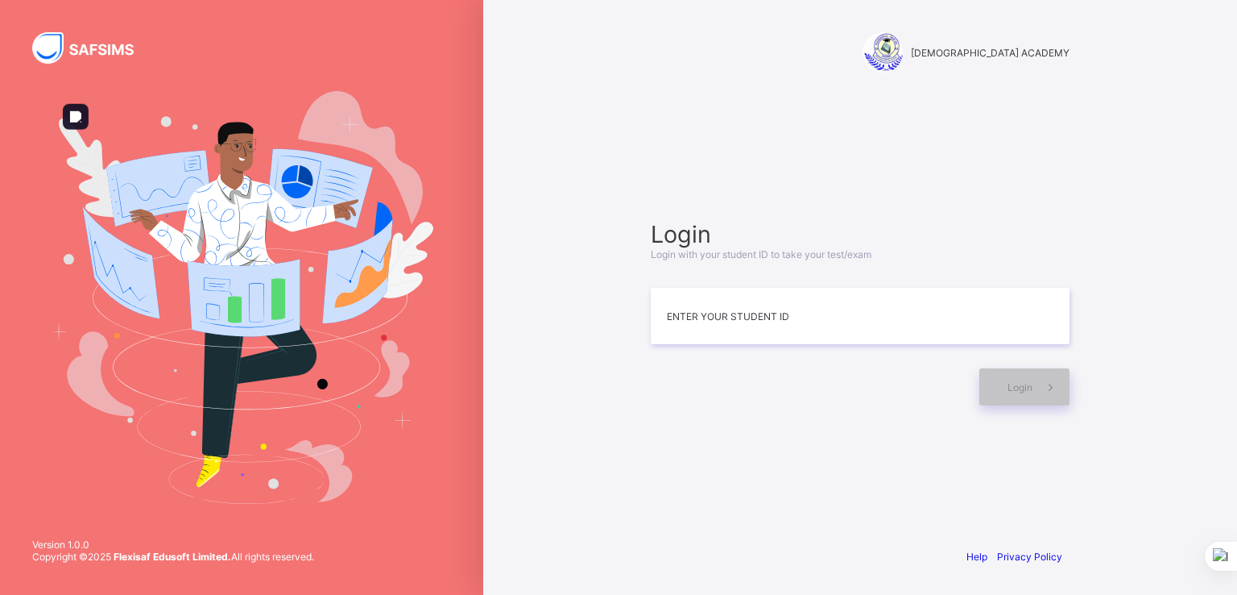
click at [24, 438] on div at bounding box center [241, 297] width 483 height 595
click at [793, 324] on input at bounding box center [860, 316] width 419 height 56
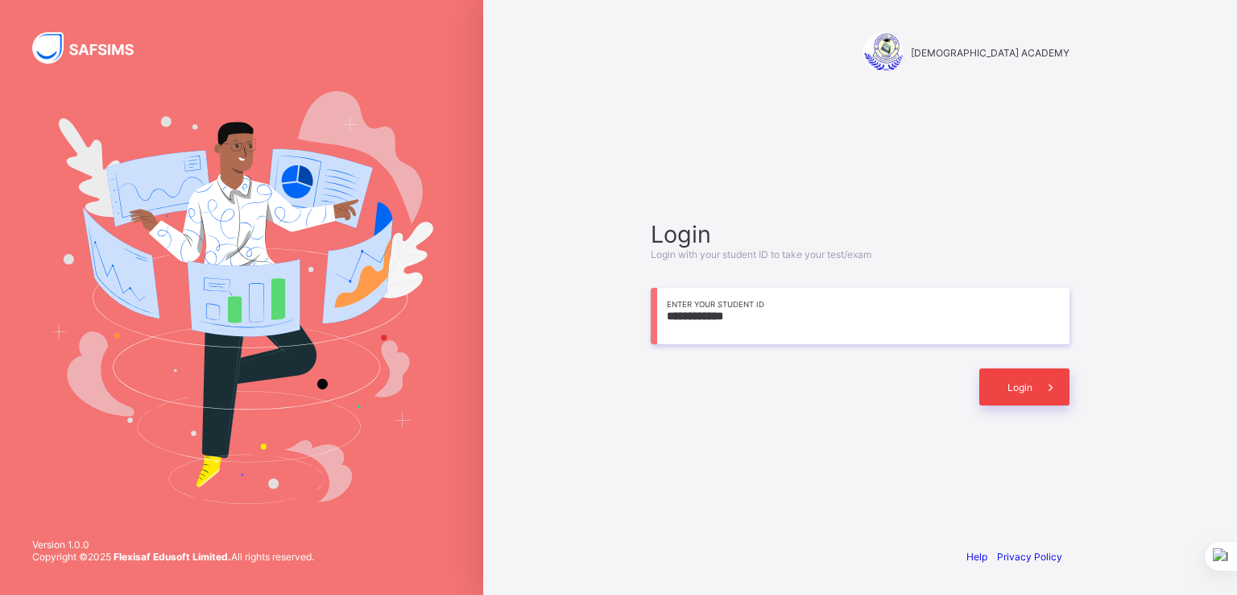
type input "**********"
click at [1033, 379] on span at bounding box center [1051, 386] width 37 height 37
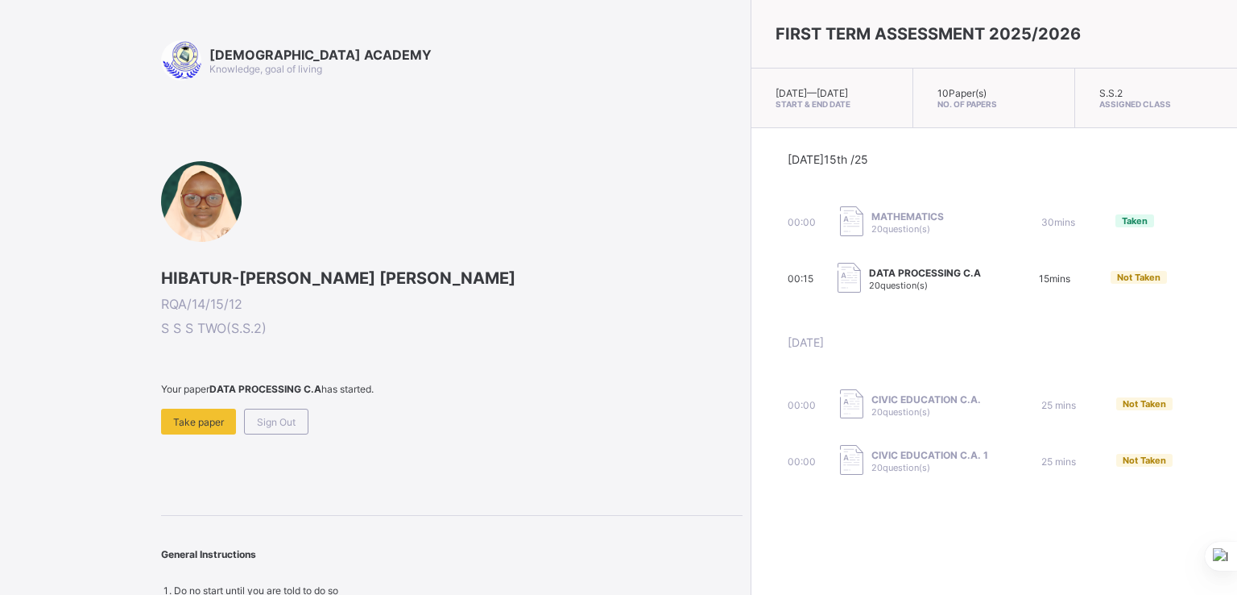
click at [869, 279] on span "DATA PROCESSING C.A" at bounding box center [925, 273] width 112 height 12
click at [1032, 379] on div "[DATE]" at bounding box center [994, 362] width 413 height 54
click at [194, 429] on div "Take paper" at bounding box center [198, 421] width 75 height 26
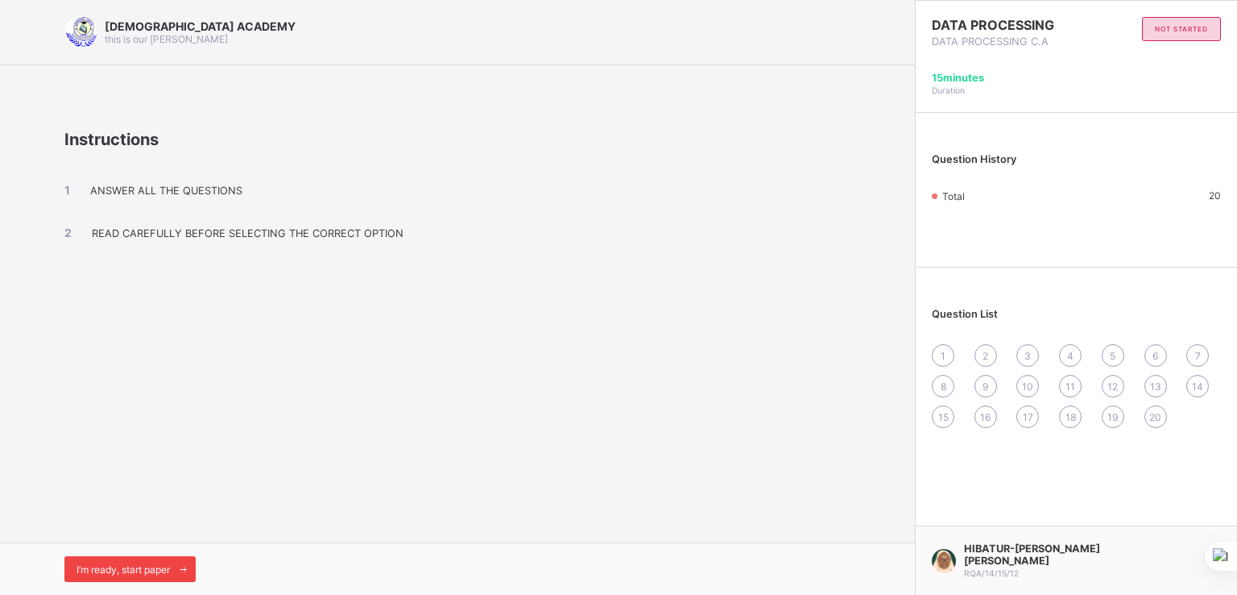
click at [154, 578] on div "I’m ready, start paper" at bounding box center [129, 569] width 131 height 26
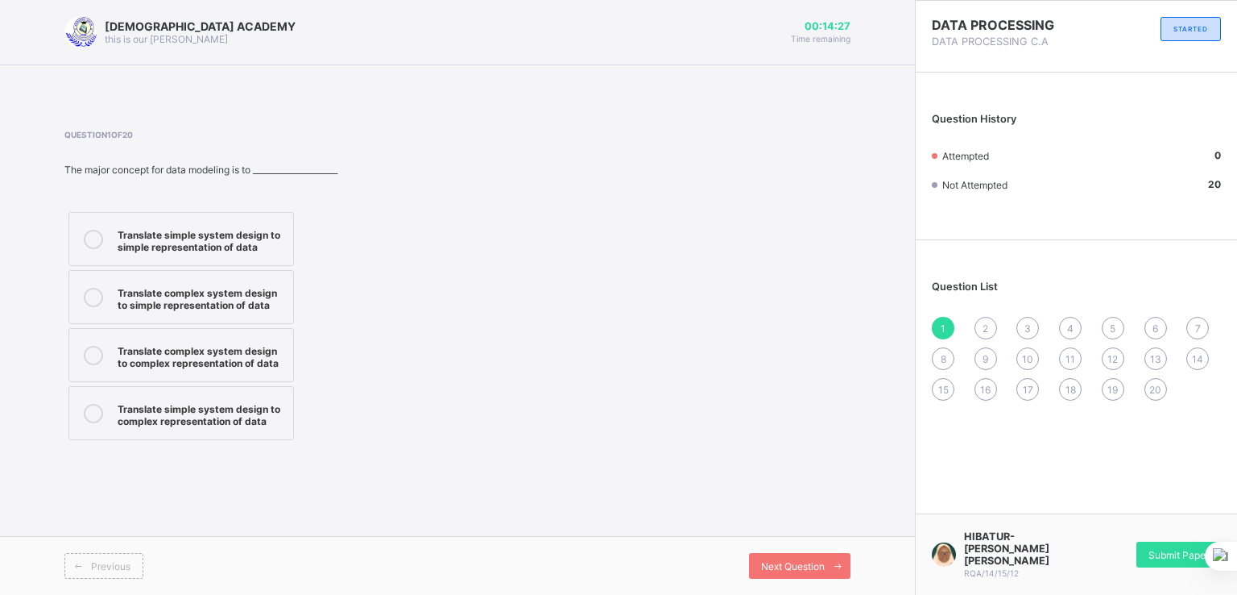
click at [171, 313] on label "Translate complex system design to simple representation of data" at bounding box center [181, 297] width 226 height 54
click at [993, 334] on div "2" at bounding box center [986, 328] width 23 height 23
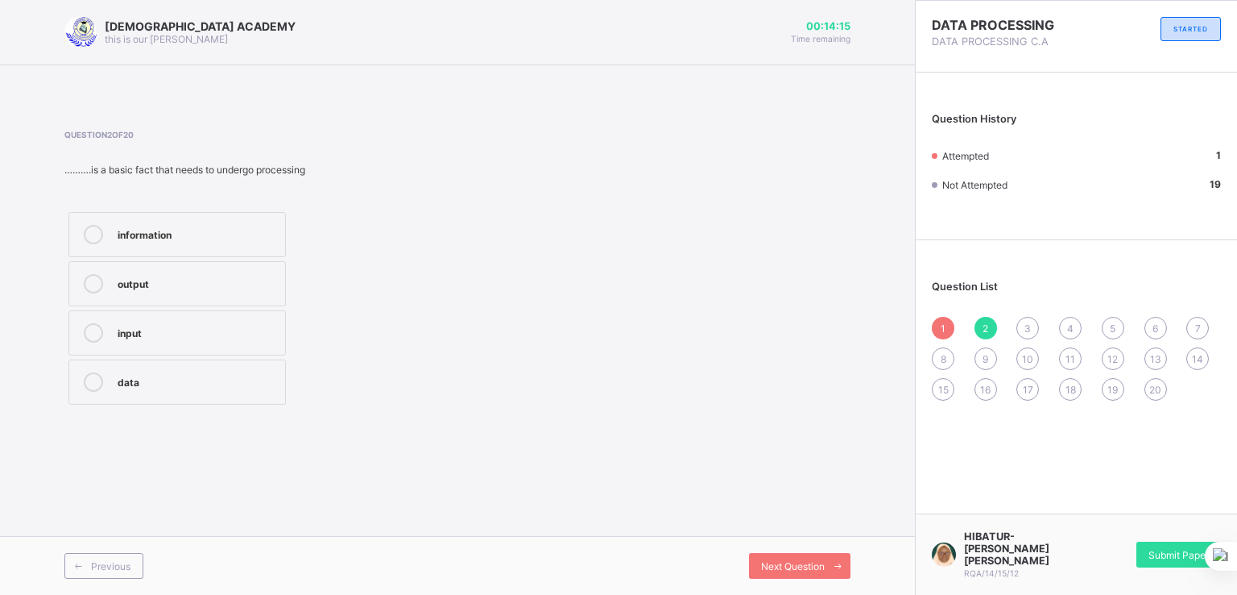
click at [187, 383] on div "data" at bounding box center [198, 380] width 160 height 16
click at [1028, 326] on span "3" at bounding box center [1028, 328] width 6 height 12
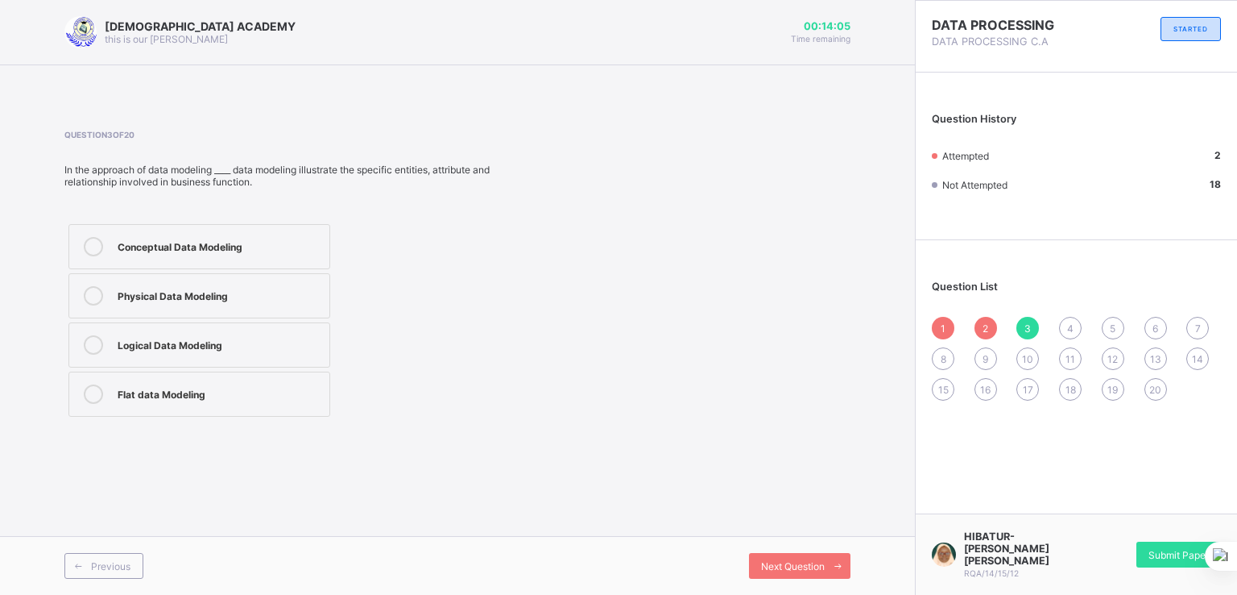
click at [225, 336] on div "Logical Data Modeling" at bounding box center [220, 343] width 204 height 16
click at [1071, 327] on span "4" at bounding box center [1070, 328] width 6 height 12
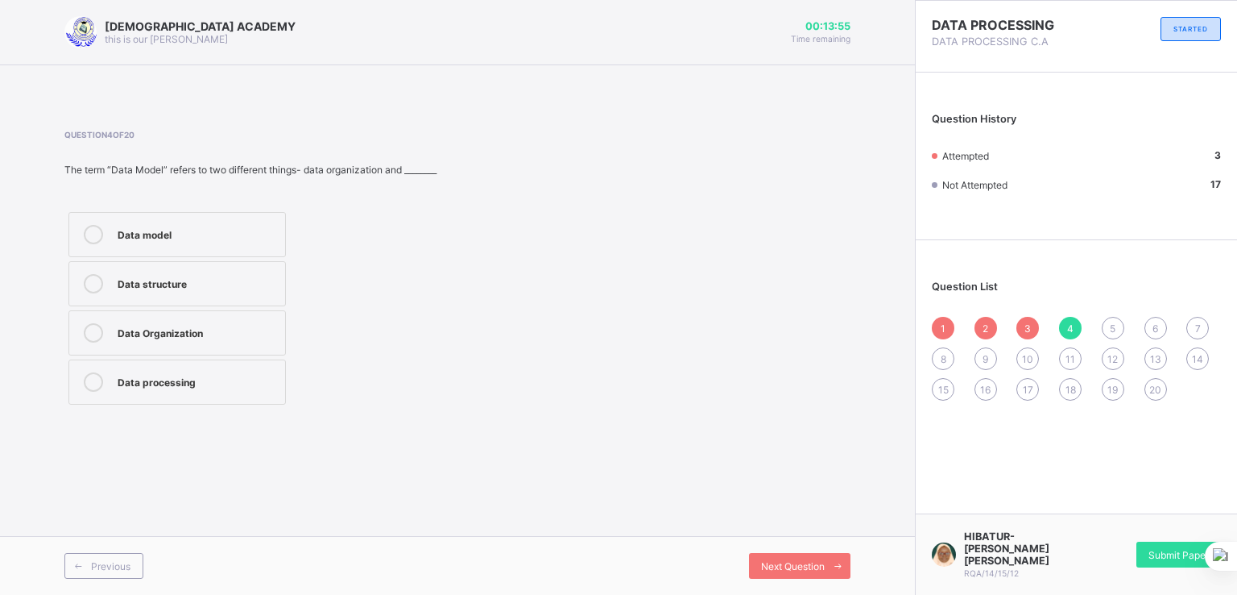
click at [254, 289] on div "Data structure" at bounding box center [198, 282] width 160 height 16
click at [1108, 333] on div "5" at bounding box center [1113, 328] width 23 height 23
click at [1145, 329] on div "6" at bounding box center [1156, 328] width 23 height 23
click at [1162, 392] on div "20" at bounding box center [1156, 389] width 23 height 23
click at [1109, 385] on span "19" at bounding box center [1113, 389] width 10 height 12
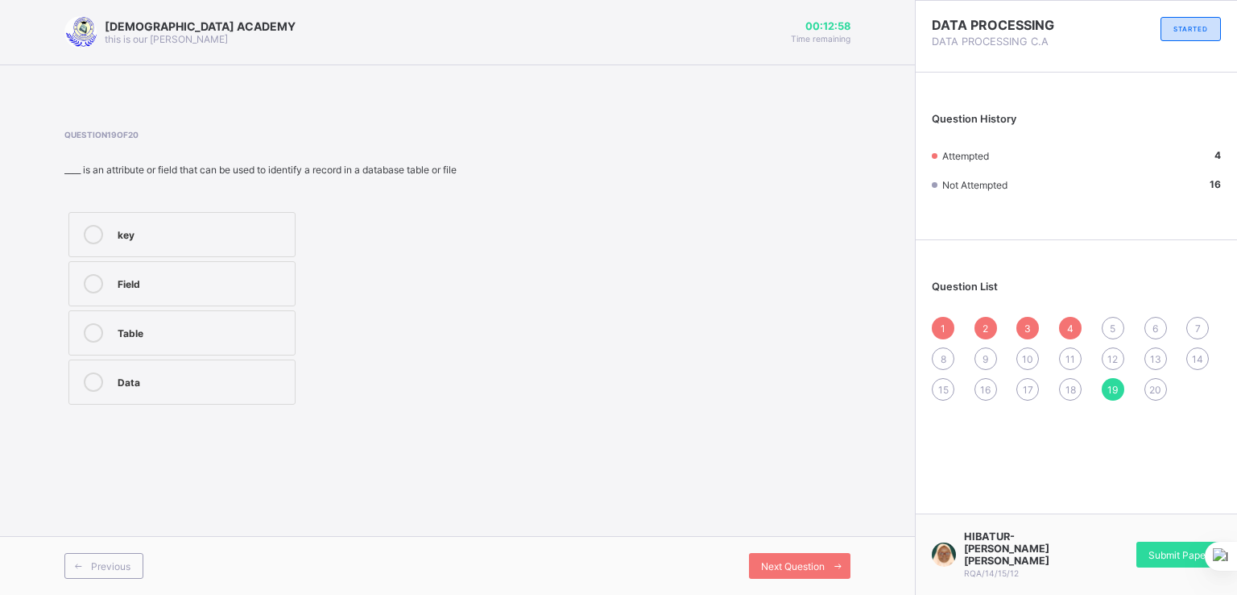
click at [1078, 398] on div "18" at bounding box center [1070, 389] width 23 height 23
click at [1026, 390] on span "17" at bounding box center [1028, 389] width 10 height 12
click at [230, 382] on div "Database" at bounding box center [198, 380] width 160 height 16
click at [984, 397] on div "16" at bounding box center [986, 389] width 23 height 23
click at [265, 267] on label "Network" at bounding box center [177, 283] width 218 height 45
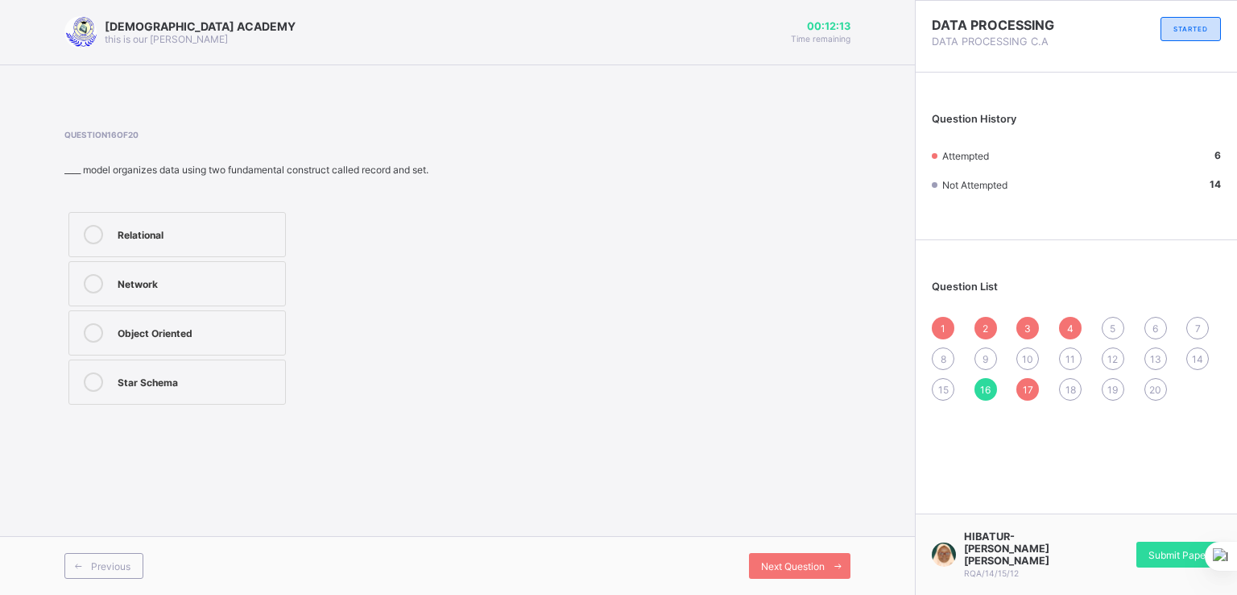
click at [945, 393] on span "15" at bounding box center [943, 389] width 10 height 12
drag, startPoint x: 226, startPoint y: 386, endPoint x: 747, endPoint y: 347, distance: 521.8
click at [747, 347] on div "Question 15 of 20 The major reason for data processing is information generatio…" at bounding box center [457, 269] width 786 height 279
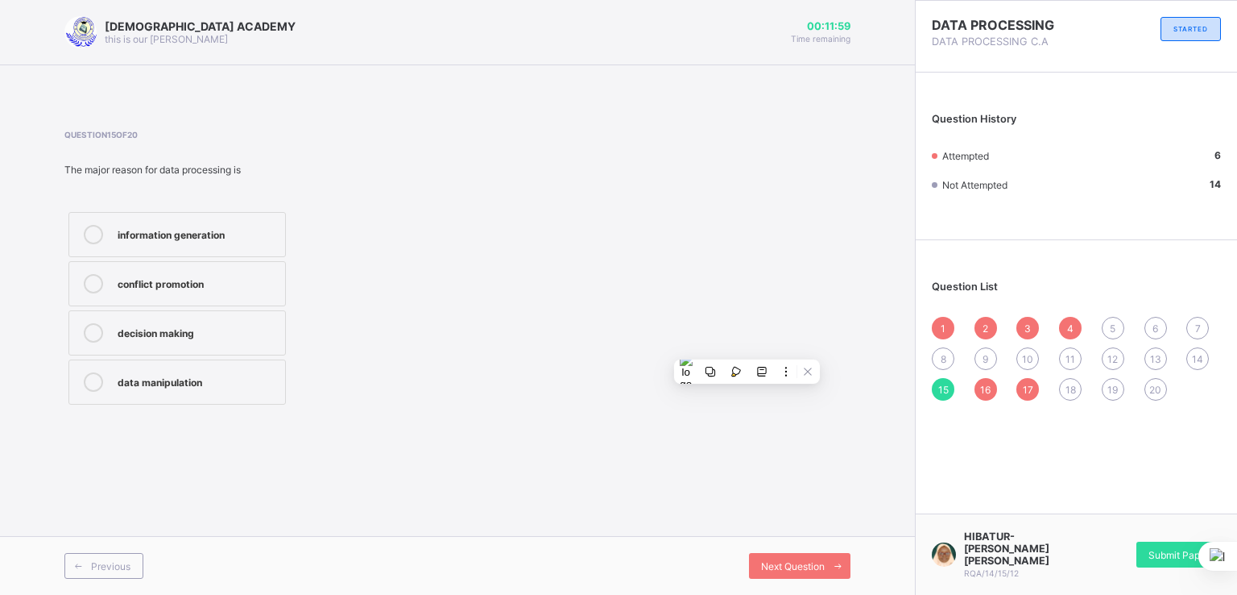
click at [258, 385] on div "data manipulation" at bounding box center [198, 380] width 160 height 16
click at [1200, 356] on span "14" at bounding box center [1197, 359] width 11 height 12
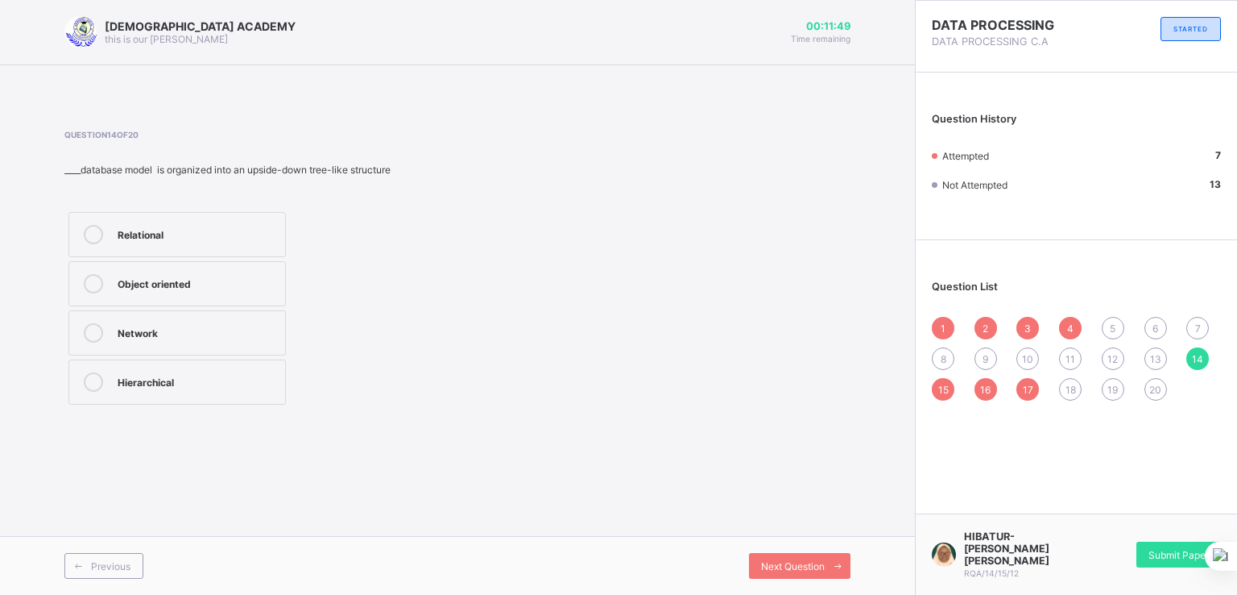
click at [234, 376] on div "Hierarchical" at bounding box center [198, 380] width 160 height 16
click at [1160, 365] on span "13" at bounding box center [1155, 359] width 11 height 12
click at [251, 234] on div "Network" at bounding box center [199, 233] width 162 height 16
click at [1102, 362] on div "12" at bounding box center [1113, 358] width 23 height 23
click at [216, 323] on div "Ms Access" at bounding box center [198, 331] width 160 height 16
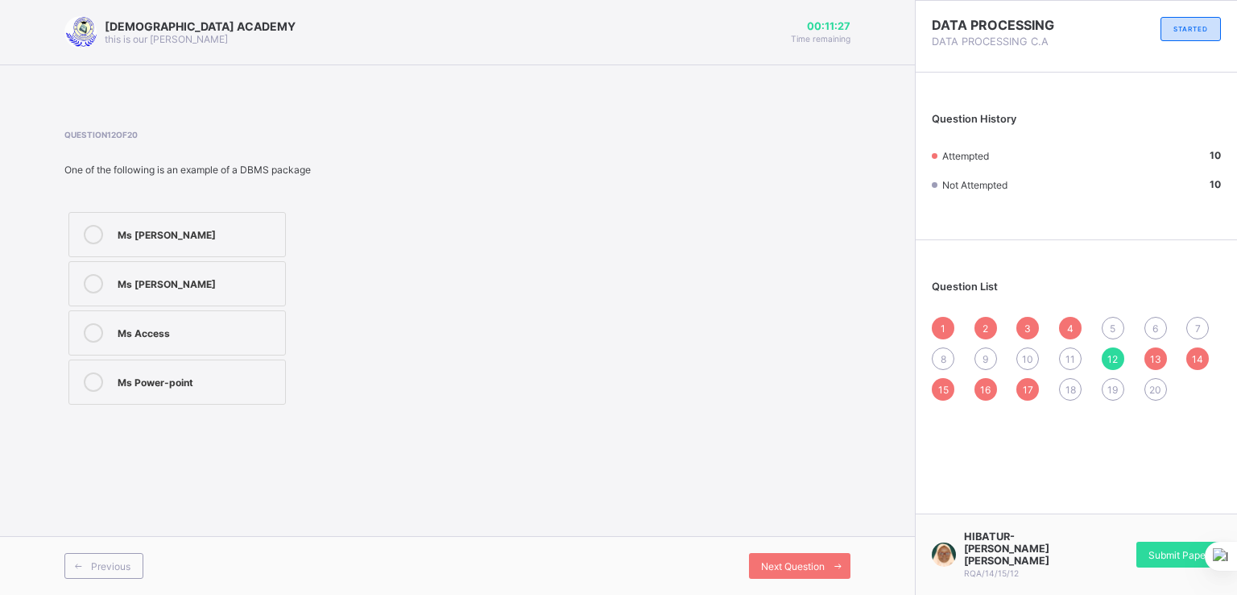
click at [1074, 356] on span "11" at bounding box center [1071, 359] width 10 height 12
click at [229, 291] on div "misuse" at bounding box center [198, 283] width 160 height 19
click at [1029, 363] on span "10" at bounding box center [1027, 359] width 11 height 12
click at [985, 363] on span "9" at bounding box center [986, 359] width 6 height 12
click at [259, 271] on label "Data Modeling" at bounding box center [177, 283] width 218 height 45
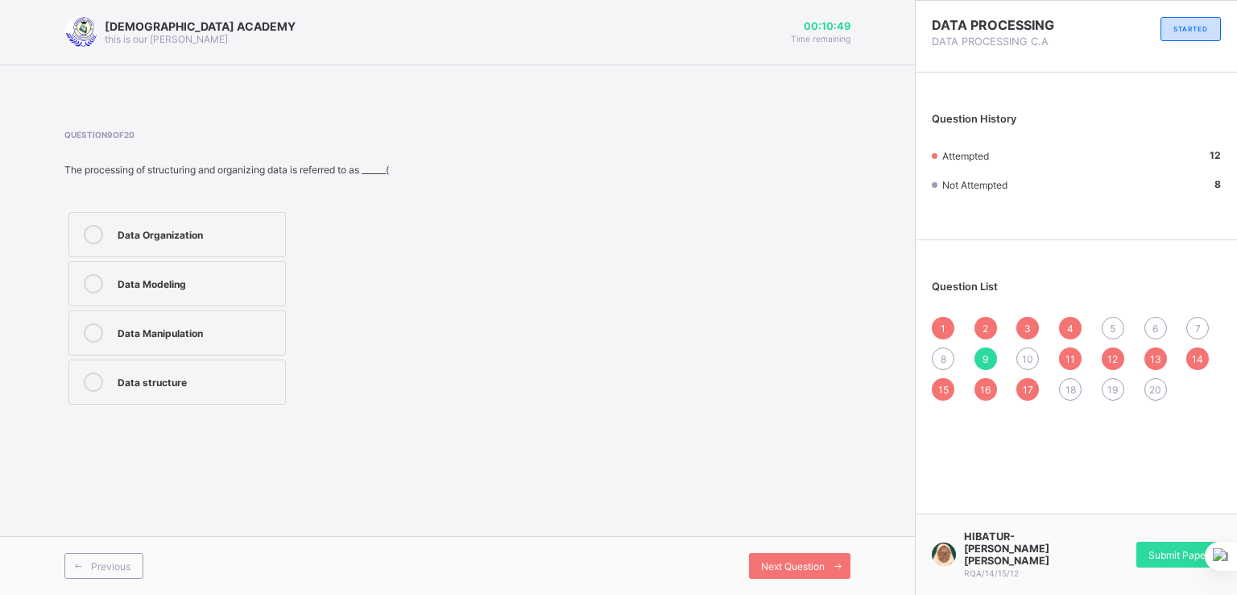
click at [944, 356] on span "8" at bounding box center [944, 359] width 6 height 12
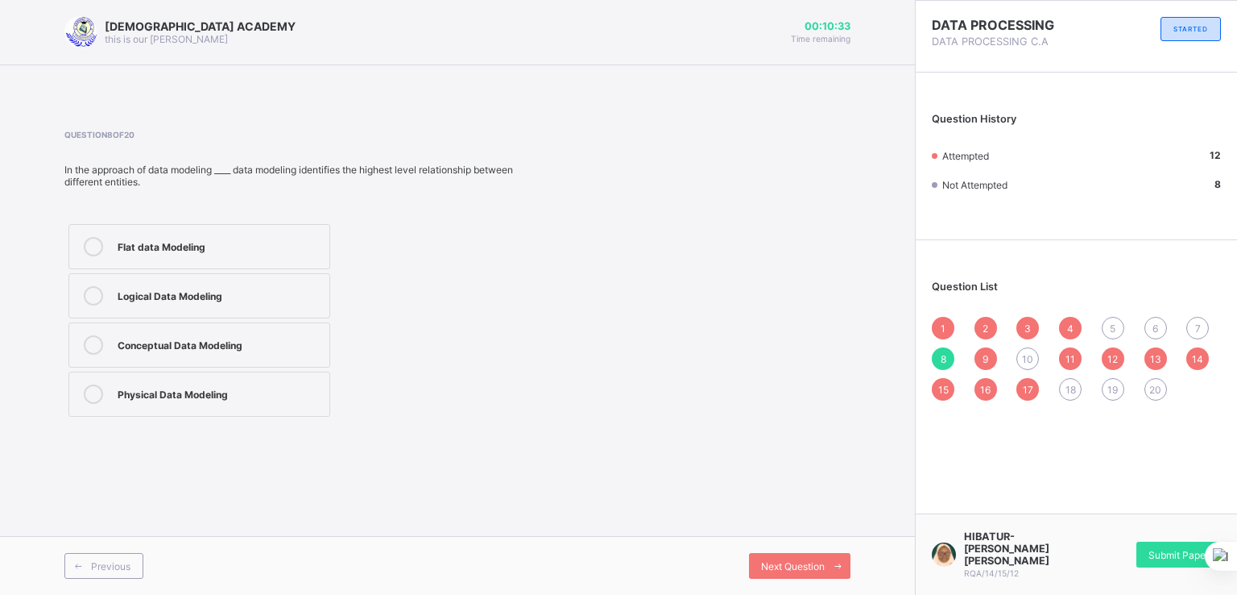
click at [261, 350] on div "Conceptual Data Modeling" at bounding box center [220, 343] width 204 height 16
click at [1104, 330] on div "5" at bounding box center [1113, 328] width 23 height 23
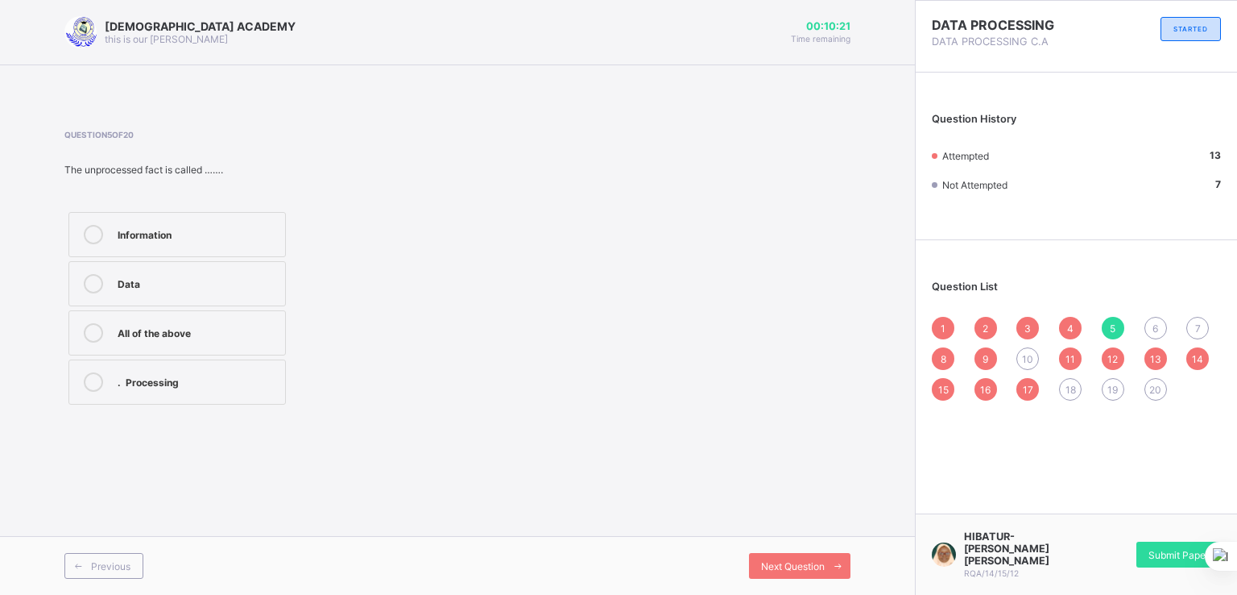
click at [1030, 358] on span "10" at bounding box center [1027, 359] width 11 height 12
click at [1111, 331] on span "5" at bounding box center [1113, 328] width 6 height 12
click at [1163, 329] on div "6" at bounding box center [1156, 328] width 23 height 23
click at [1201, 324] on div "7" at bounding box center [1198, 328] width 23 height 23
click at [1032, 362] on span "10" at bounding box center [1027, 359] width 11 height 12
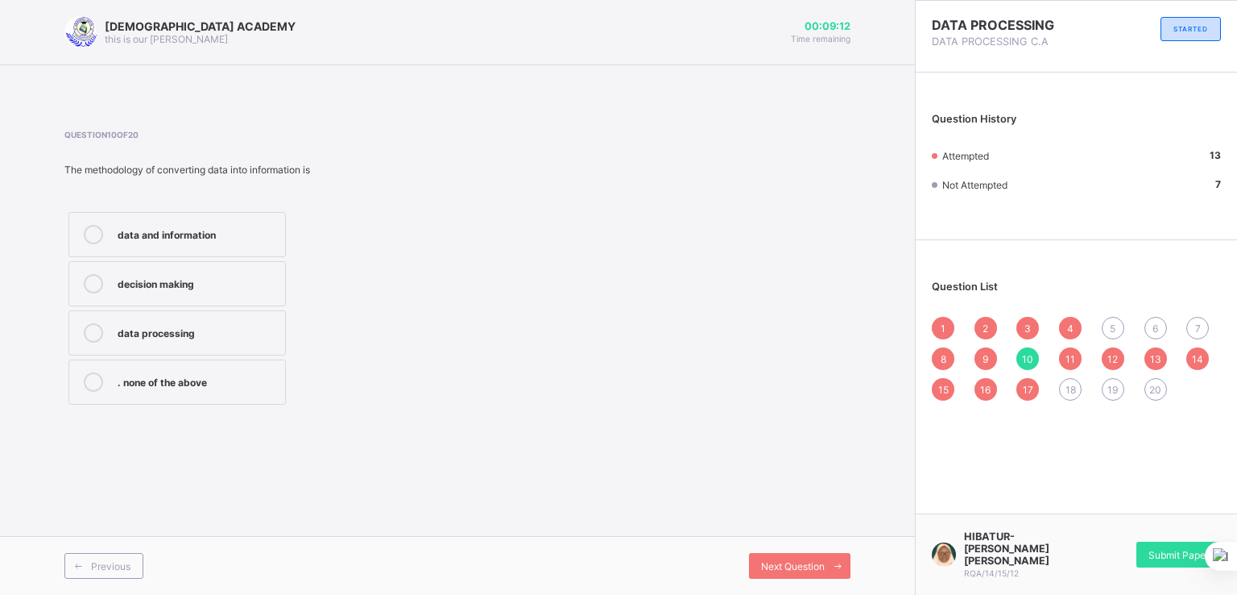
click at [246, 323] on div "data processing" at bounding box center [198, 331] width 160 height 16
click at [1070, 393] on span "18" at bounding box center [1071, 389] width 10 height 12
click at [267, 378] on div "Data" at bounding box center [198, 380] width 160 height 16
click at [1115, 395] on span "19" at bounding box center [1113, 389] width 10 height 12
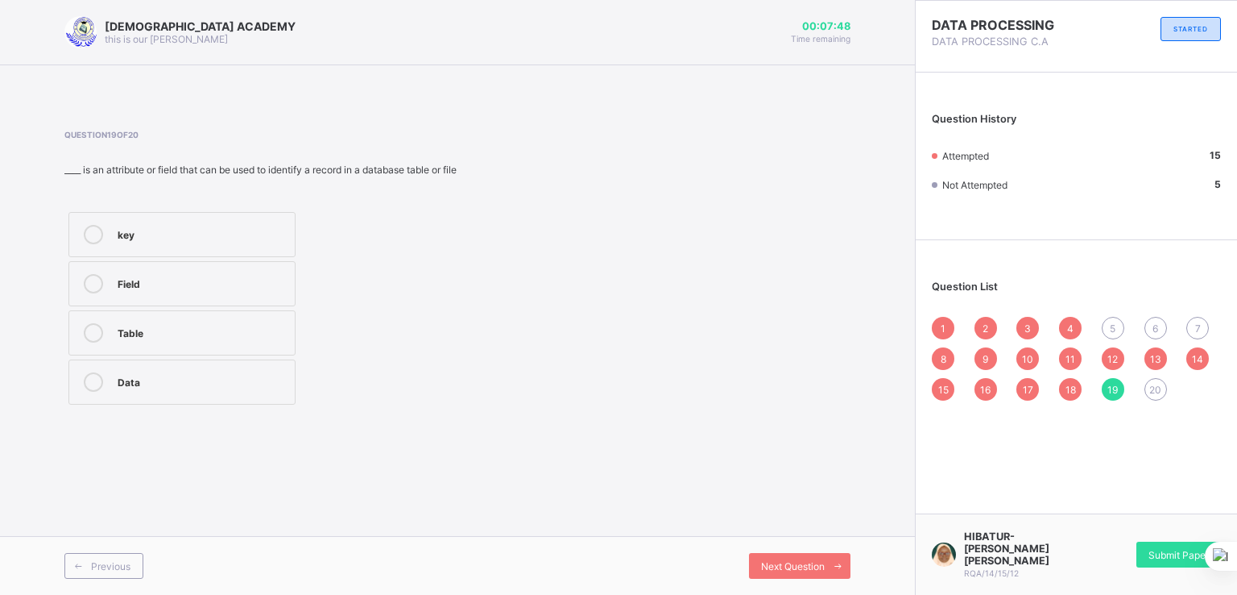
click at [1158, 388] on span "20" at bounding box center [1156, 389] width 12 height 12
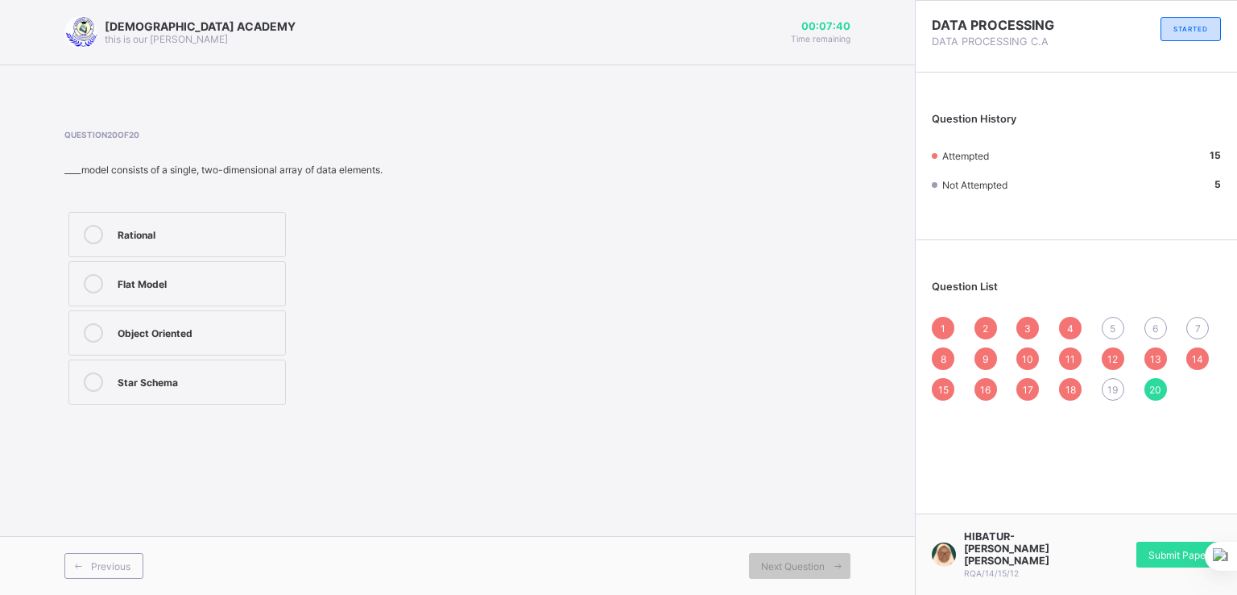
click at [268, 288] on div "Flat Model" at bounding box center [198, 282] width 160 height 16
click at [1117, 384] on span "19" at bounding box center [1113, 389] width 10 height 12
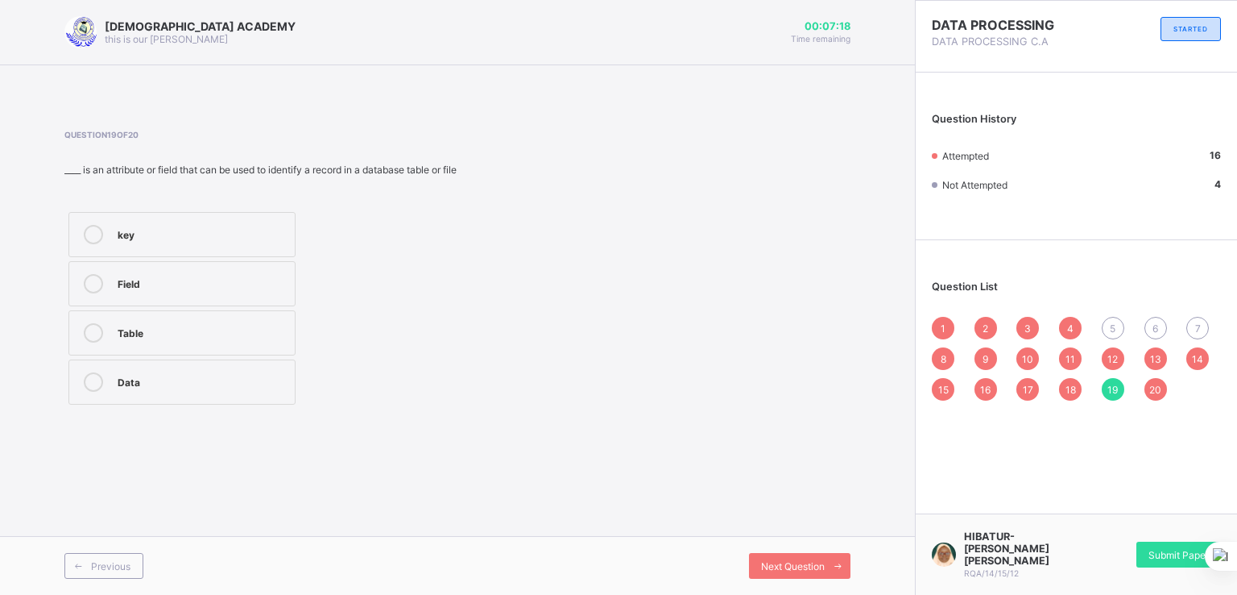
click at [193, 384] on div "Data" at bounding box center [202, 380] width 169 height 16
click at [1118, 333] on div "5" at bounding box center [1113, 328] width 23 height 23
click at [1155, 330] on span "6" at bounding box center [1156, 328] width 6 height 12
click at [1067, 359] on span "11" at bounding box center [1071, 359] width 10 height 12
click at [1115, 357] on span "12" at bounding box center [1113, 359] width 10 height 12
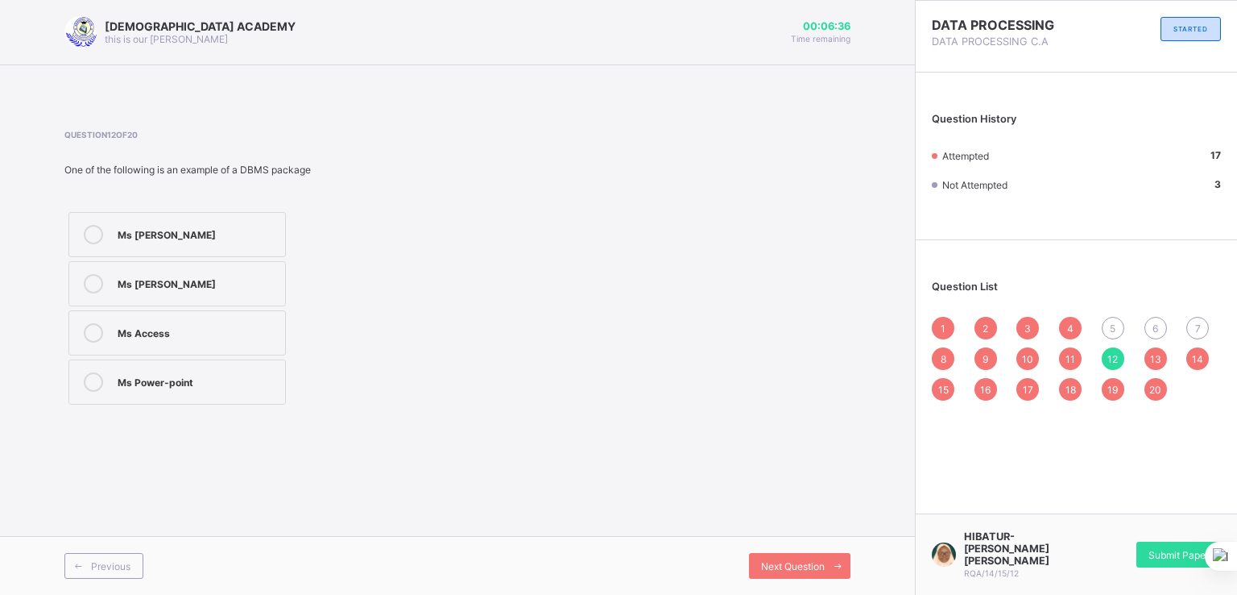
click at [1181, 370] on div "1 2 3 4 5 6 7 8 9 10 11 12 13 14 15 16 17 18 19 20" at bounding box center [1076, 359] width 289 height 84
click at [1150, 366] on div "13" at bounding box center [1156, 358] width 23 height 23
click at [1202, 360] on span "14" at bounding box center [1197, 359] width 11 height 12
click at [947, 387] on span "15" at bounding box center [943, 389] width 10 height 12
click at [993, 393] on div "16" at bounding box center [986, 389] width 23 height 23
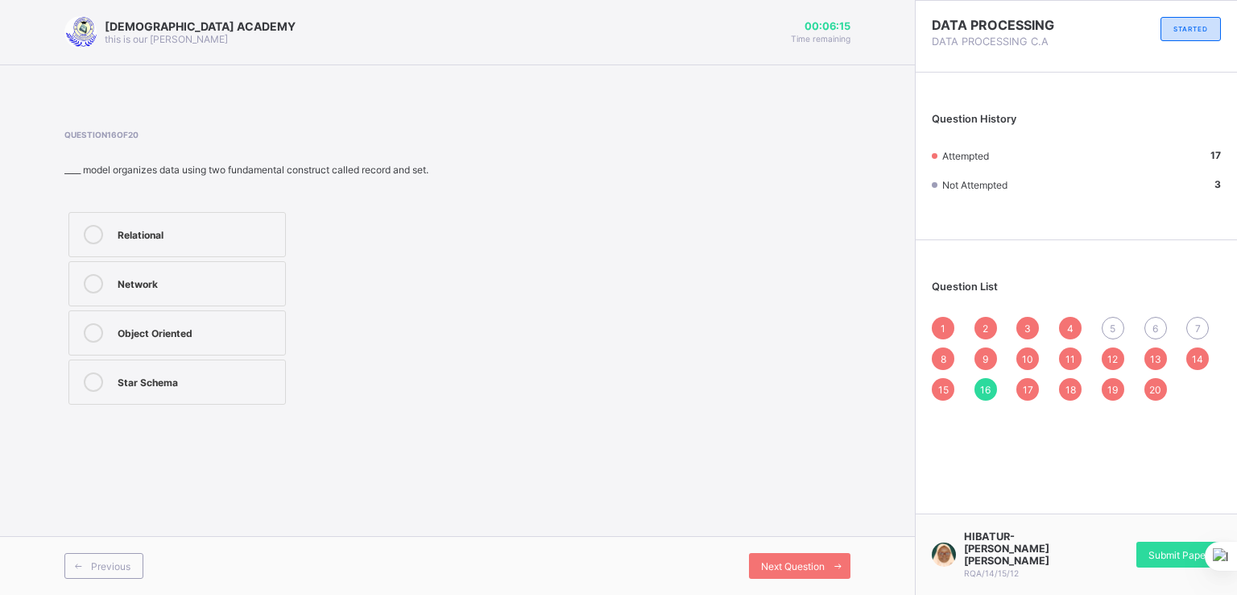
click at [1026, 393] on span "17" at bounding box center [1028, 389] width 10 height 12
click at [1148, 383] on div "20" at bounding box center [1156, 389] width 23 height 23
click at [1114, 394] on span "19" at bounding box center [1113, 389] width 10 height 12
click at [1117, 339] on div "5" at bounding box center [1113, 328] width 23 height 23
click at [1151, 334] on div "6" at bounding box center [1156, 328] width 23 height 23
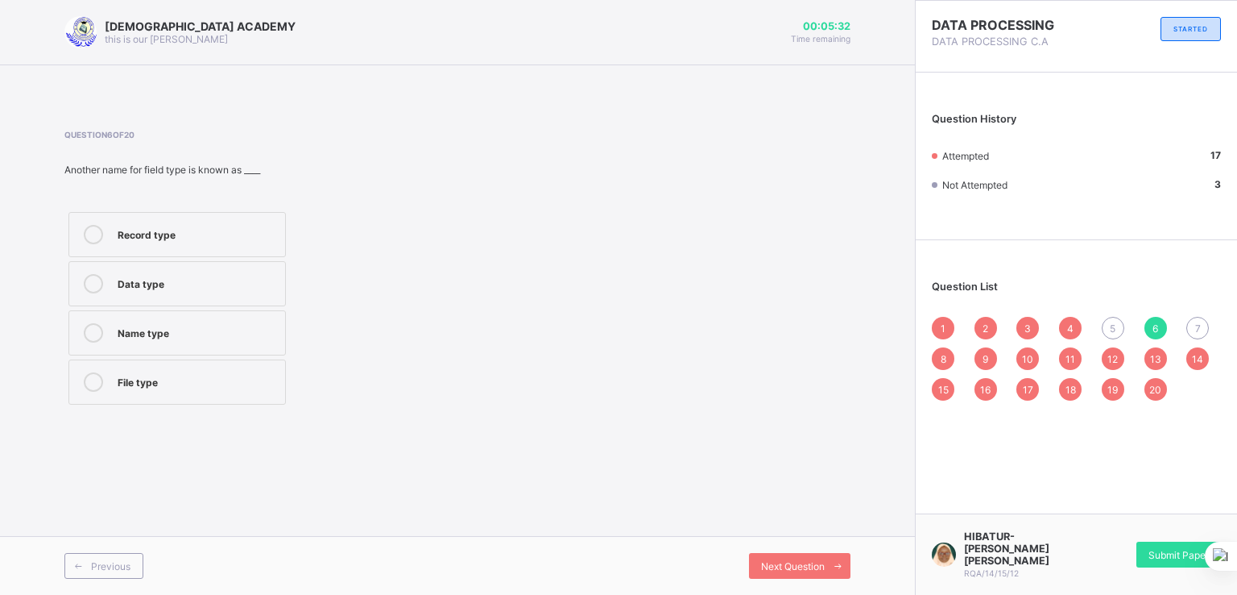
click at [166, 225] on div "Record type" at bounding box center [198, 233] width 160 height 16
click at [1195, 334] on span "7" at bounding box center [1198, 328] width 6 height 12
click at [242, 283] on div "Graphics package" at bounding box center [198, 282] width 160 height 16
drag, startPoint x: 261, startPoint y: 384, endPoint x: 271, endPoint y: 364, distance: 22.3
click at [271, 364] on label "Database package" at bounding box center [177, 381] width 218 height 45
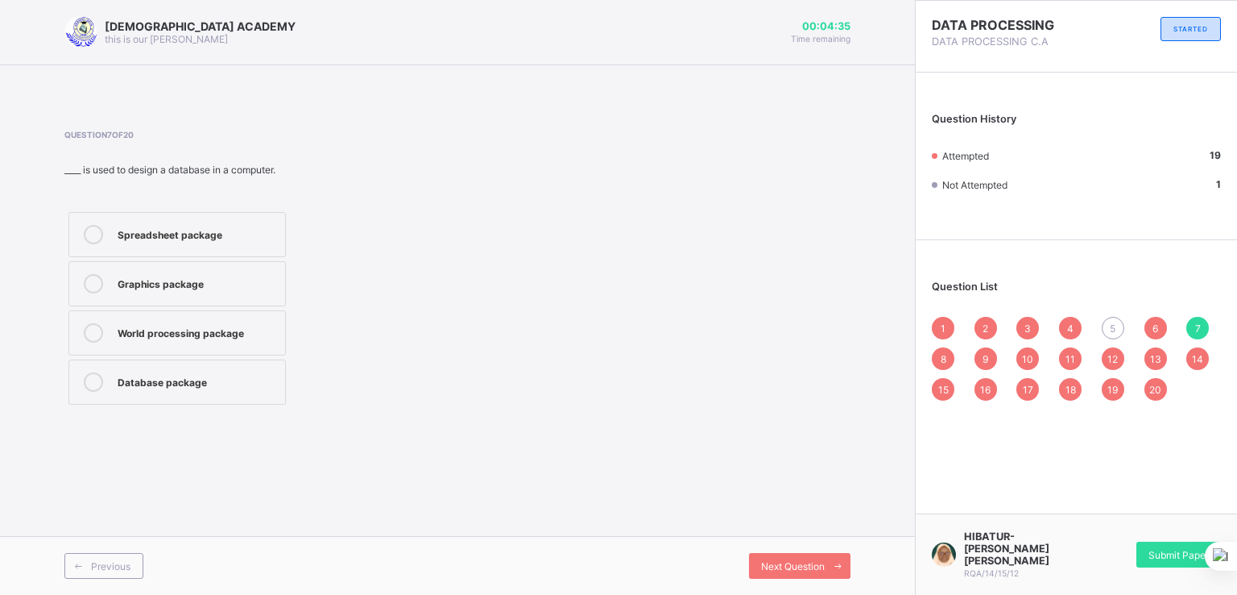
click at [271, 364] on label "Database package" at bounding box center [177, 381] width 218 height 45
click at [1102, 323] on div "1 2 3 4 5 6 7 8 9 10 11 12 13 14 15 16 17 18 19 20" at bounding box center [1076, 359] width 289 height 84
click at [1108, 328] on div "5" at bounding box center [1113, 328] width 23 height 23
click at [181, 276] on div "Data" at bounding box center [198, 282] width 160 height 16
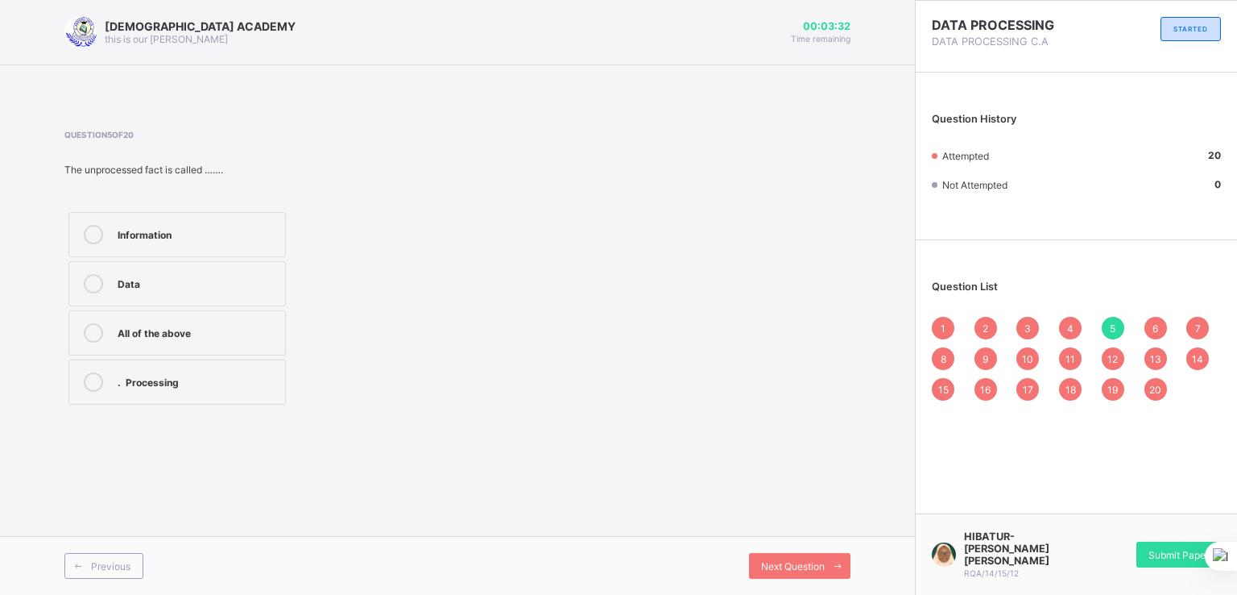
click at [0, 347] on div "[DEMOGRAPHIC_DATA] ACADEMY this is our [PERSON_NAME] 00:03:32 Time remaining Qu…" at bounding box center [457, 297] width 915 height 595
click at [230, 323] on div "All of the above" at bounding box center [198, 331] width 160 height 16
click at [1150, 561] on span "Submit Paper" at bounding box center [1179, 555] width 60 height 12
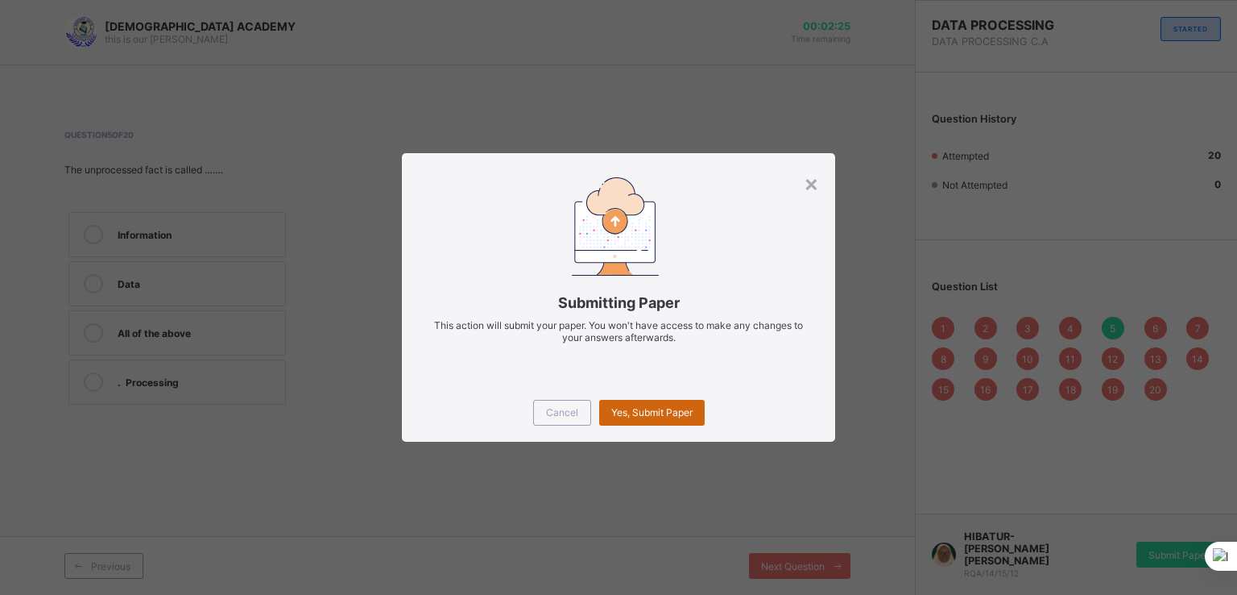
click at [652, 407] on span "Yes, Submit Paper" at bounding box center [651, 412] width 81 height 12
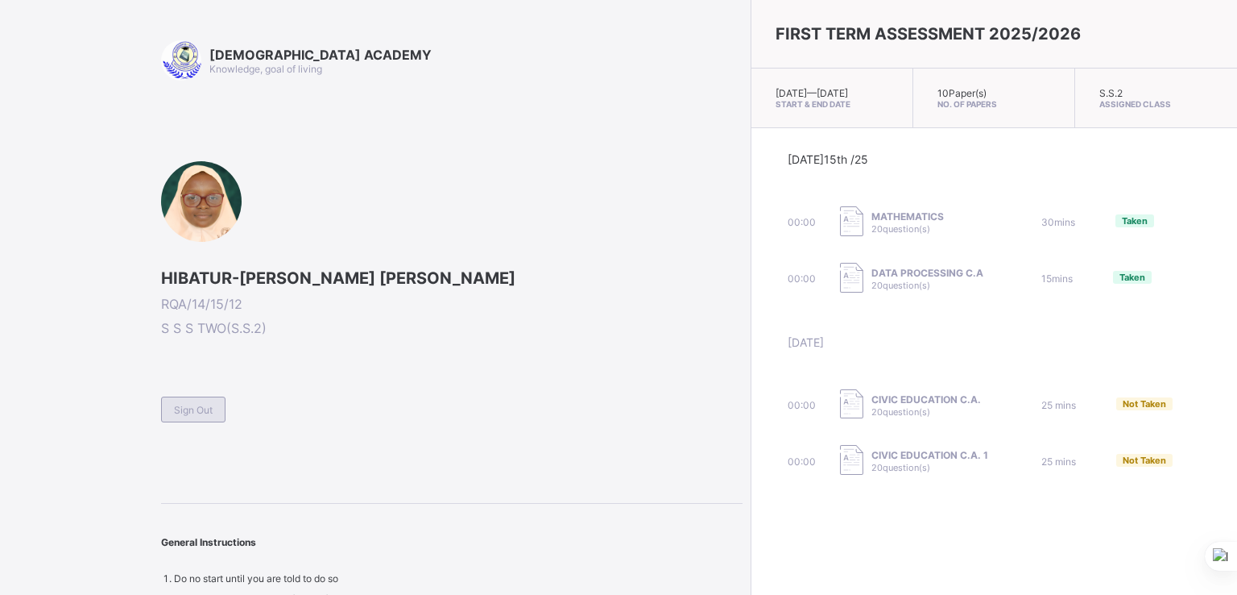
click at [197, 418] on div "Sign Out" at bounding box center [193, 409] width 64 height 26
